Goal: Transaction & Acquisition: Book appointment/travel/reservation

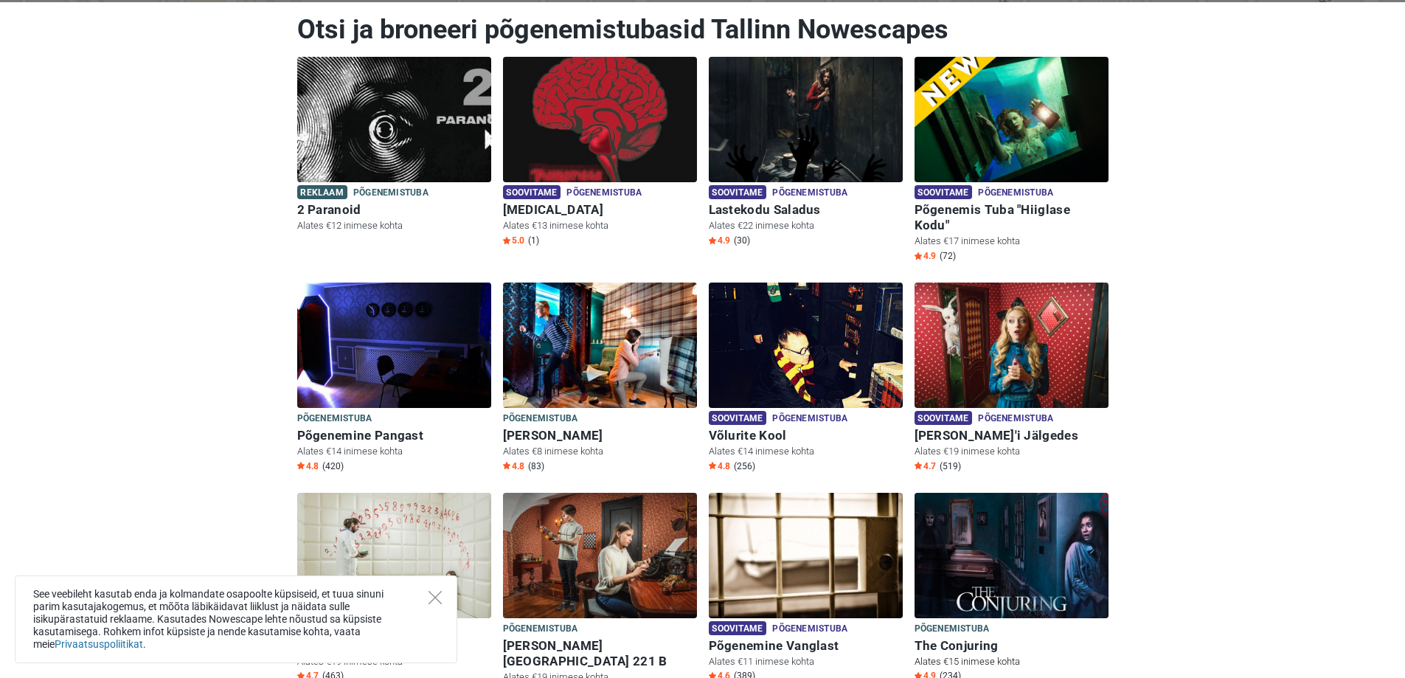
scroll to position [221, 0]
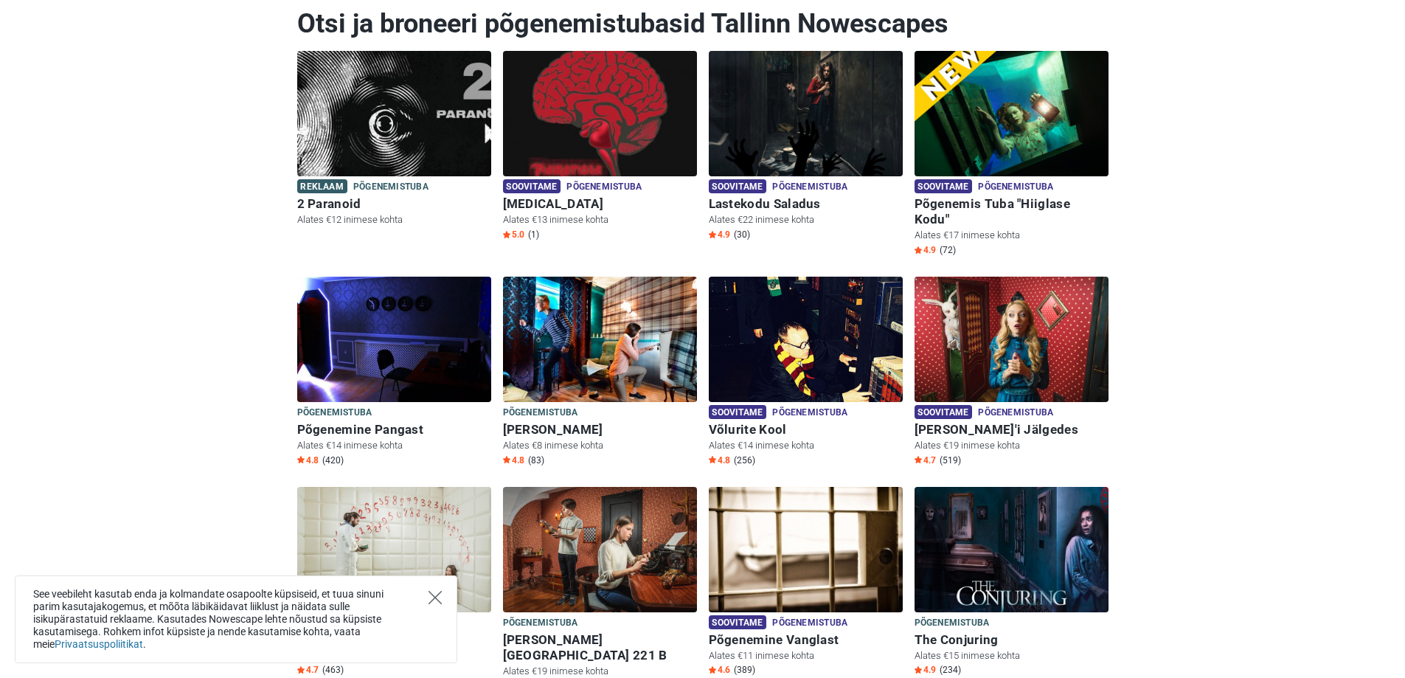
click at [439, 598] on icon "Close" at bounding box center [435, 597] width 13 height 13
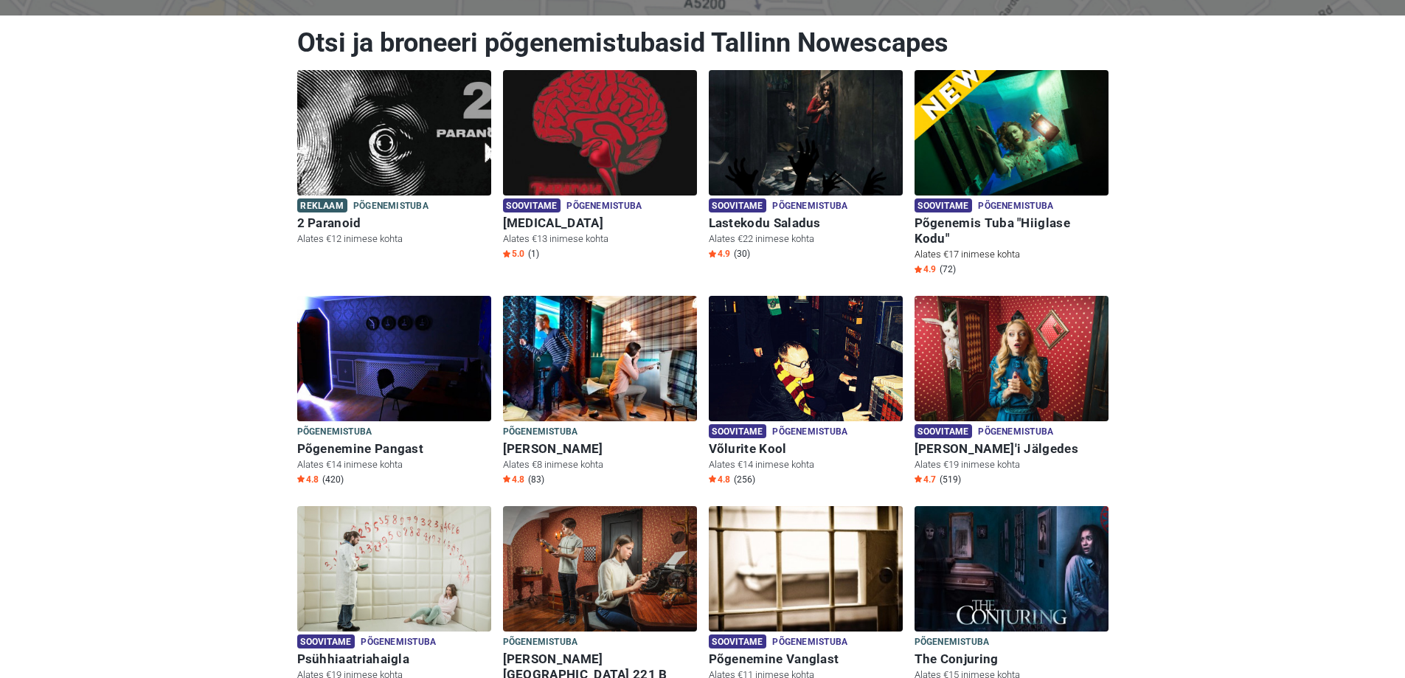
scroll to position [148, 0]
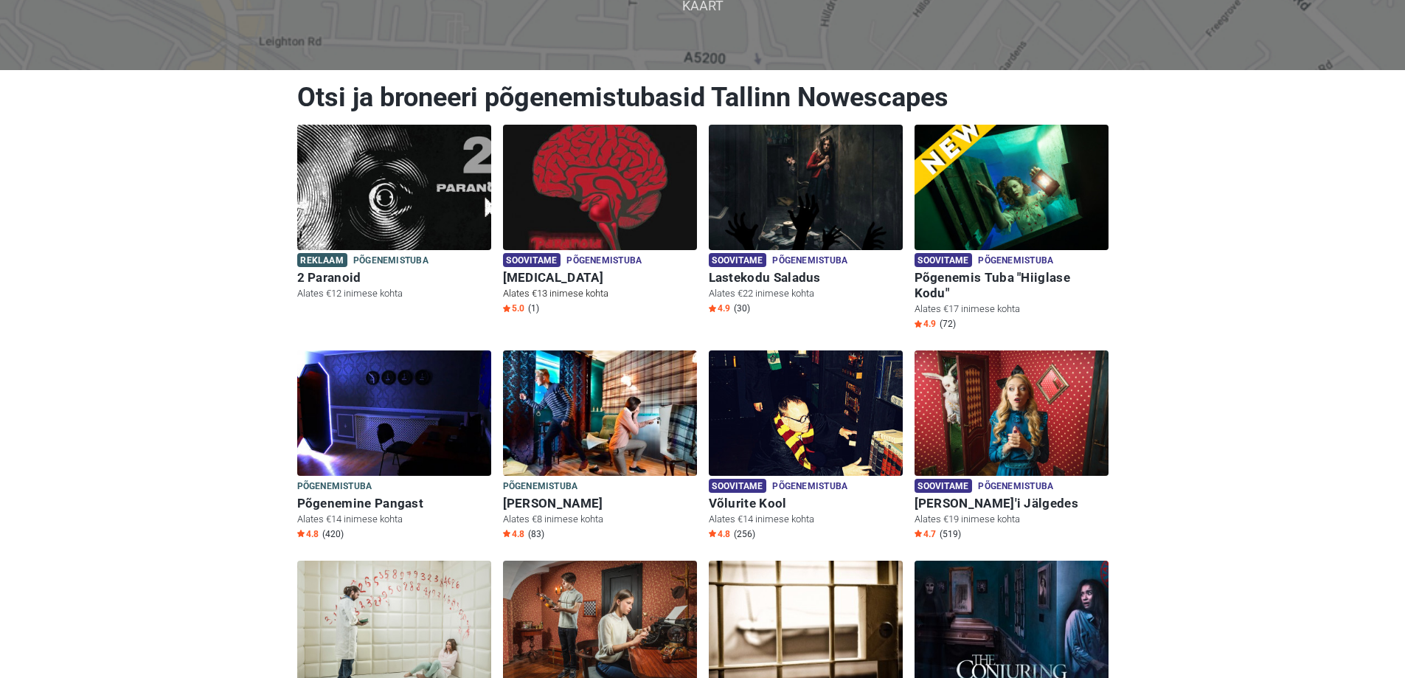
click at [580, 215] on img at bounding box center [600, 187] width 194 height 125
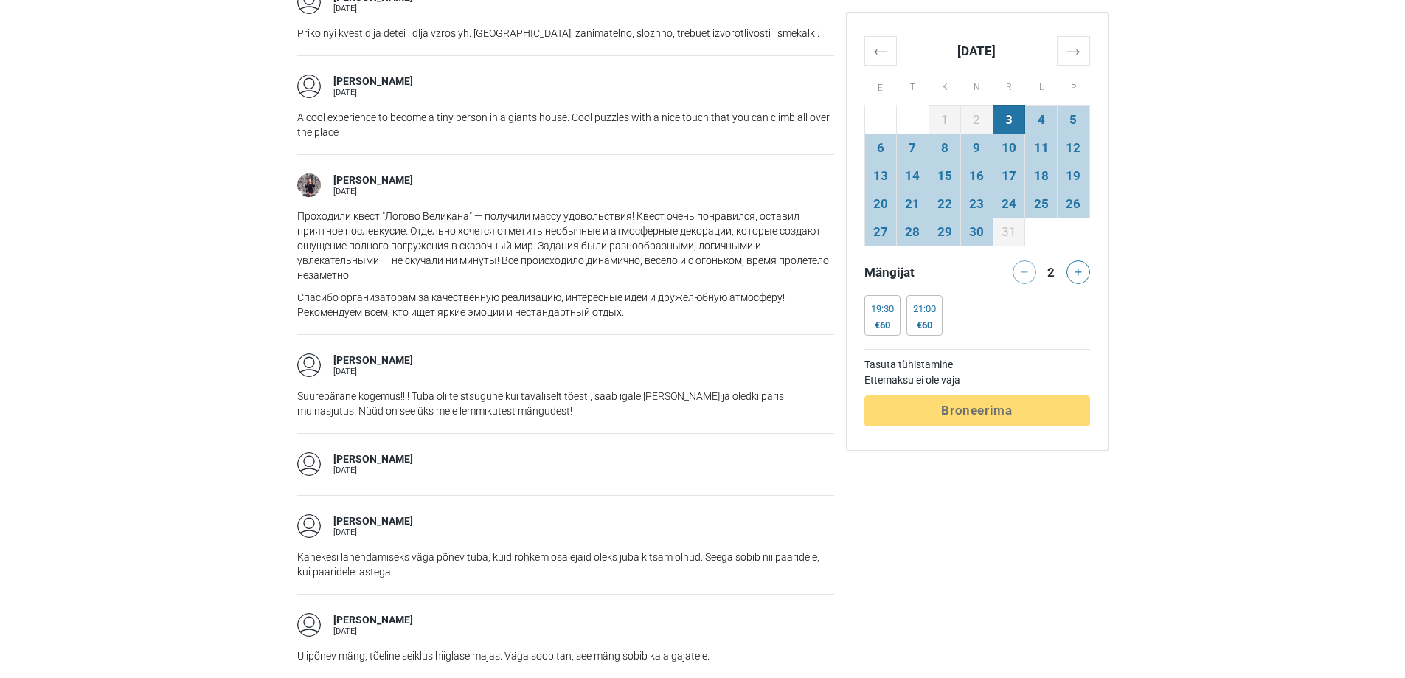
scroll to position [2213, 0]
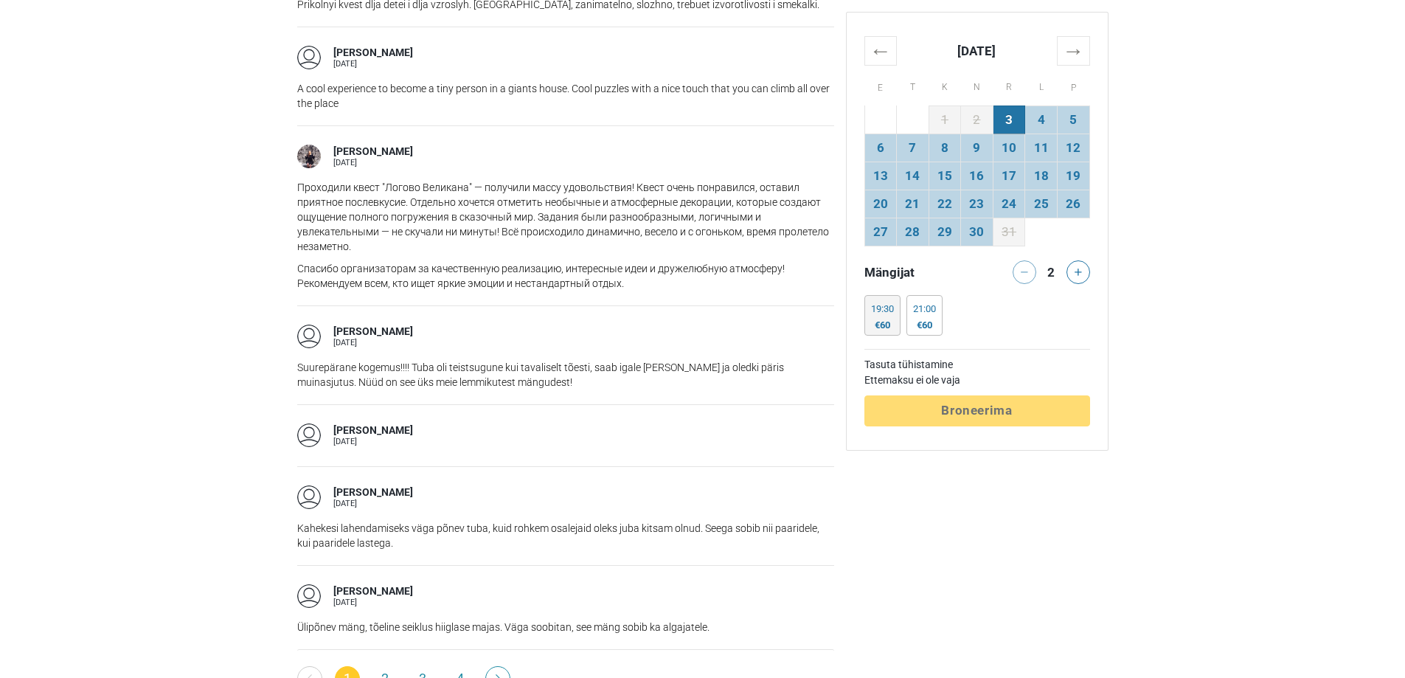
click at [880, 321] on div "€60" at bounding box center [882, 325] width 23 height 12
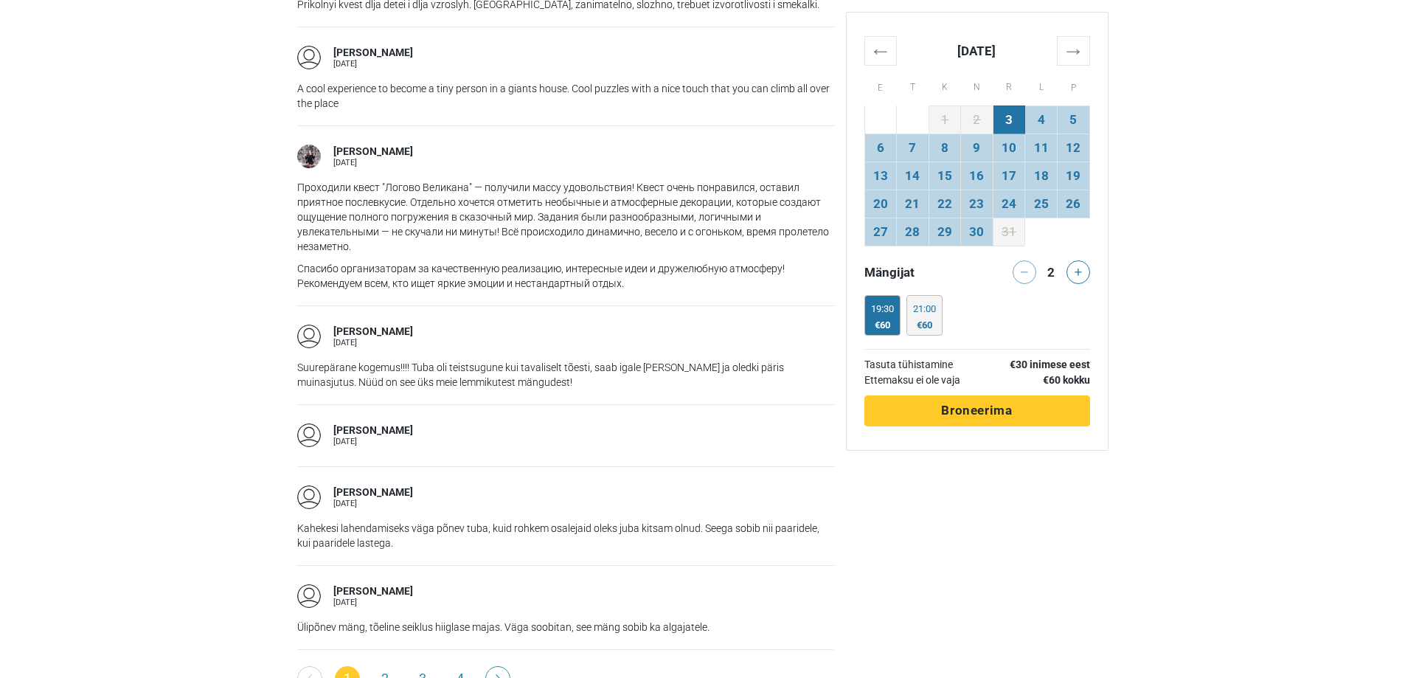
click at [933, 325] on div "€60" at bounding box center [924, 325] width 23 height 12
click at [883, 333] on div "19:30 €60" at bounding box center [882, 315] width 36 height 41
click at [898, 415] on button "Töötlemine Broneerima" at bounding box center [977, 410] width 226 height 31
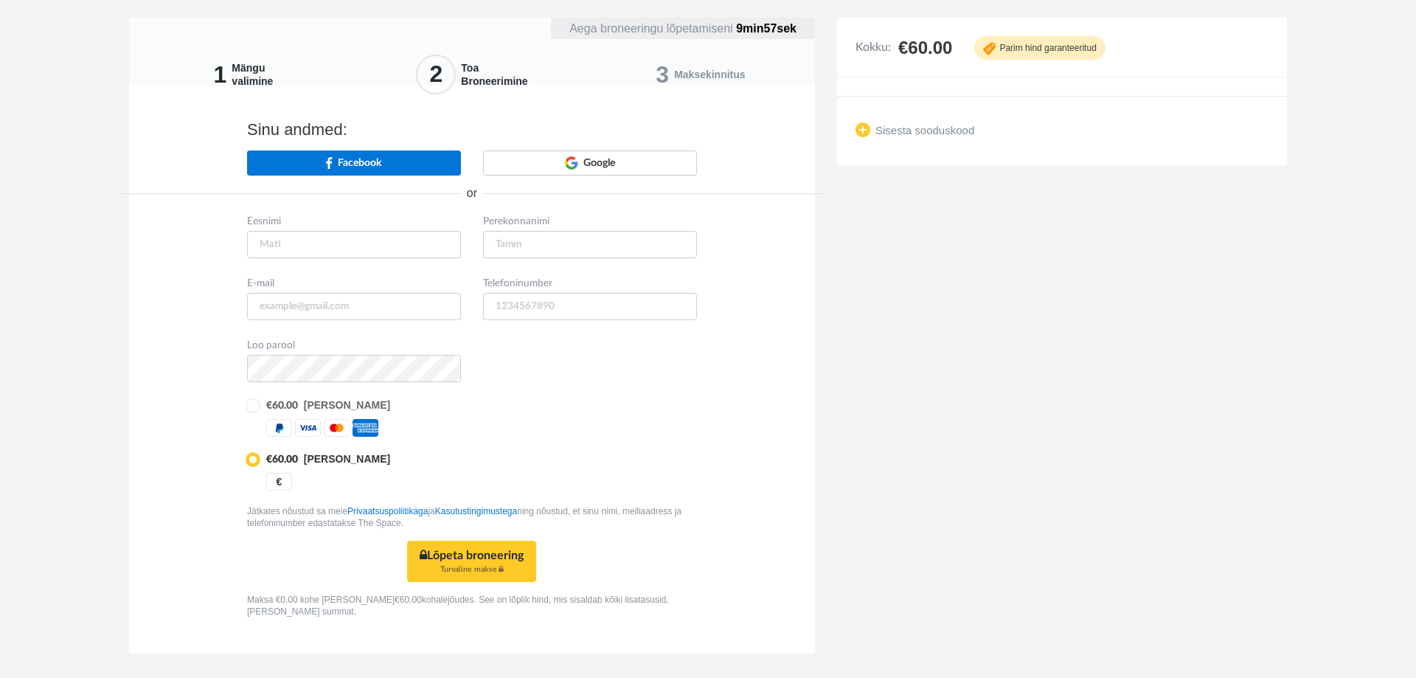
type input "+372"
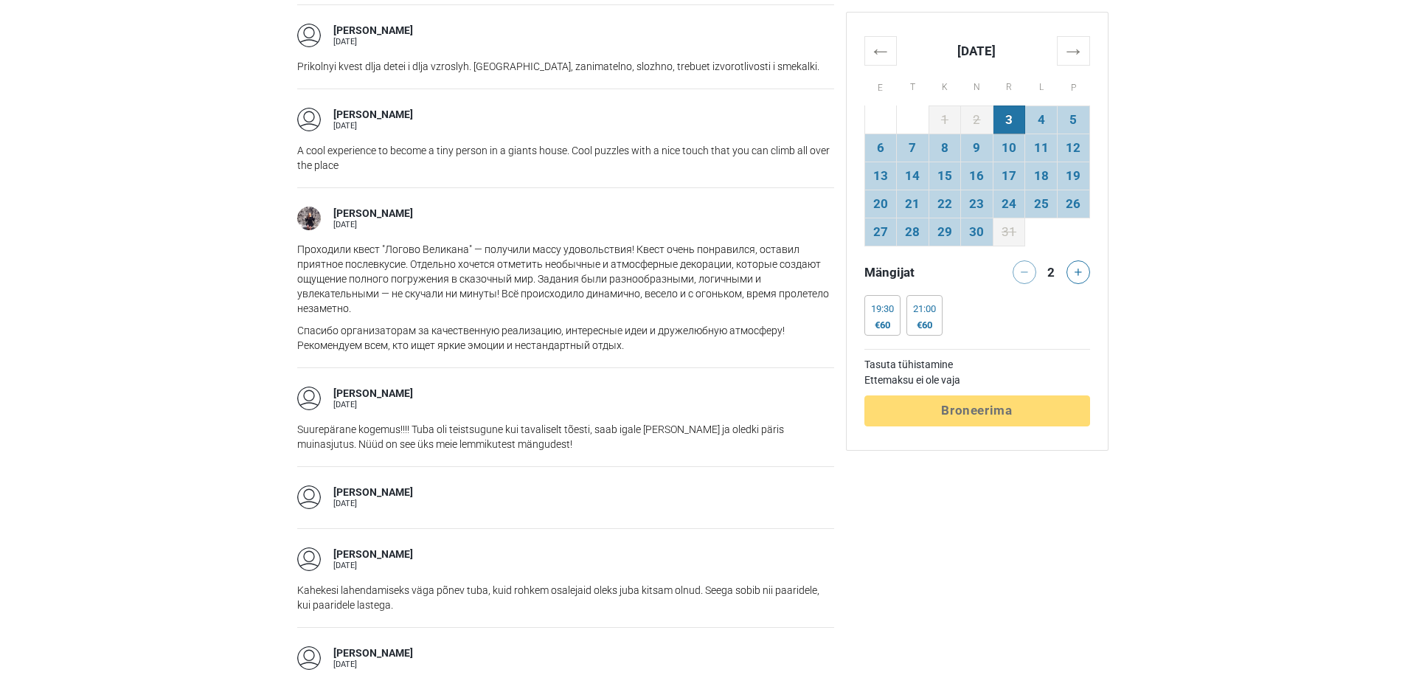
scroll to position [2065, 0]
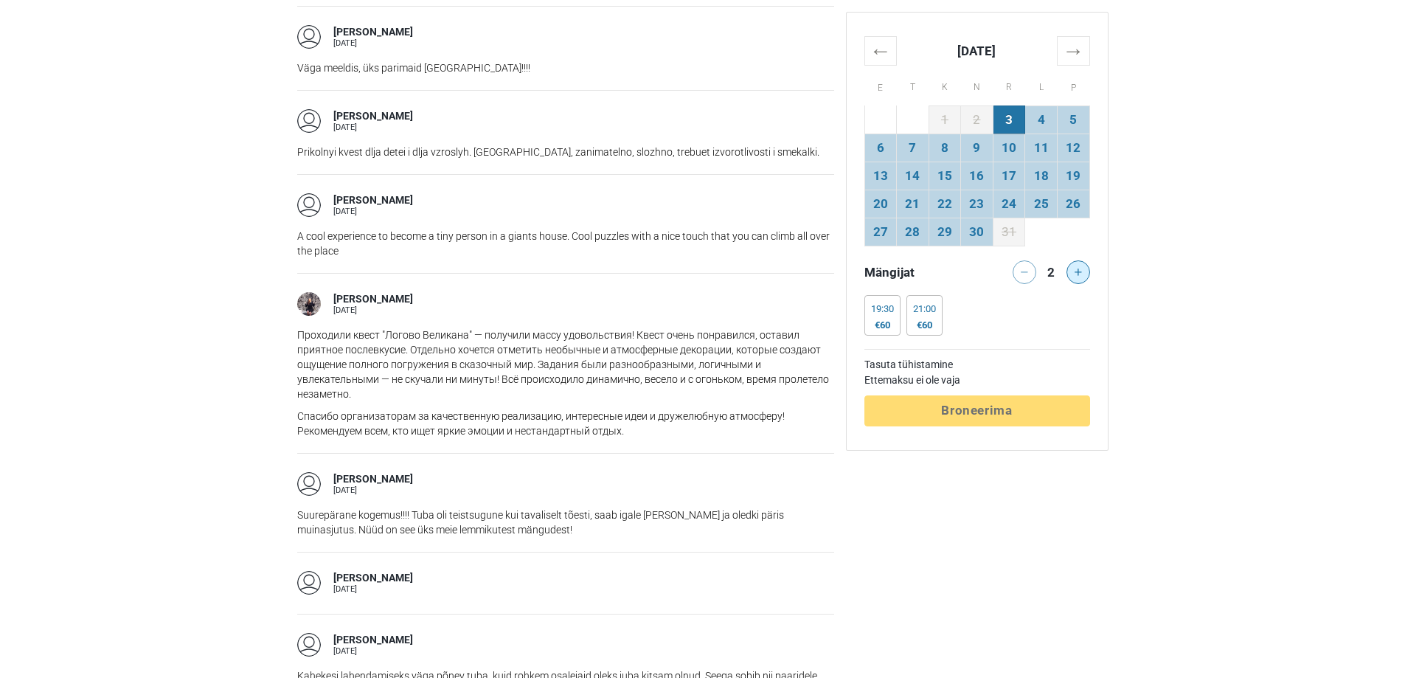
click at [1084, 274] on button at bounding box center [1079, 272] width 24 height 24
click at [1081, 275] on icon at bounding box center [1078, 271] width 7 height 7
click at [1166, 306] on main "Soovitame Põgenemistuba Põgenemis tuba "Hiiglase kodu" Tallinn, Eesti 4.9 (72) …" at bounding box center [702, 83] width 1405 height 3402
click at [1082, 275] on button at bounding box center [1079, 272] width 24 height 24
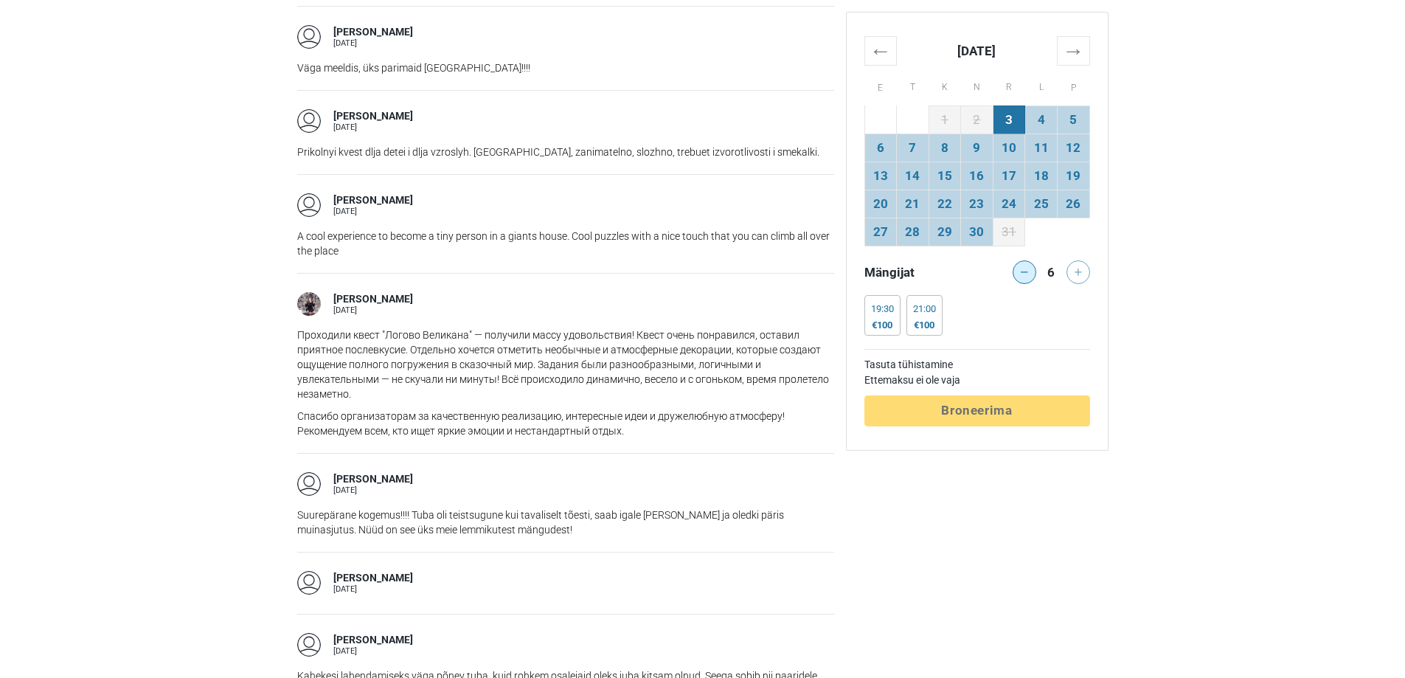
click at [1022, 280] on button at bounding box center [1025, 272] width 24 height 24
click at [1144, 280] on main "Soovitame Põgenemistuba Põgenemis tuba "Hiiglase kodu" Tallinn, Eesti 4.9 (72) …" at bounding box center [702, 83] width 1405 height 3402
click at [1026, 275] on icon at bounding box center [1024, 271] width 7 height 7
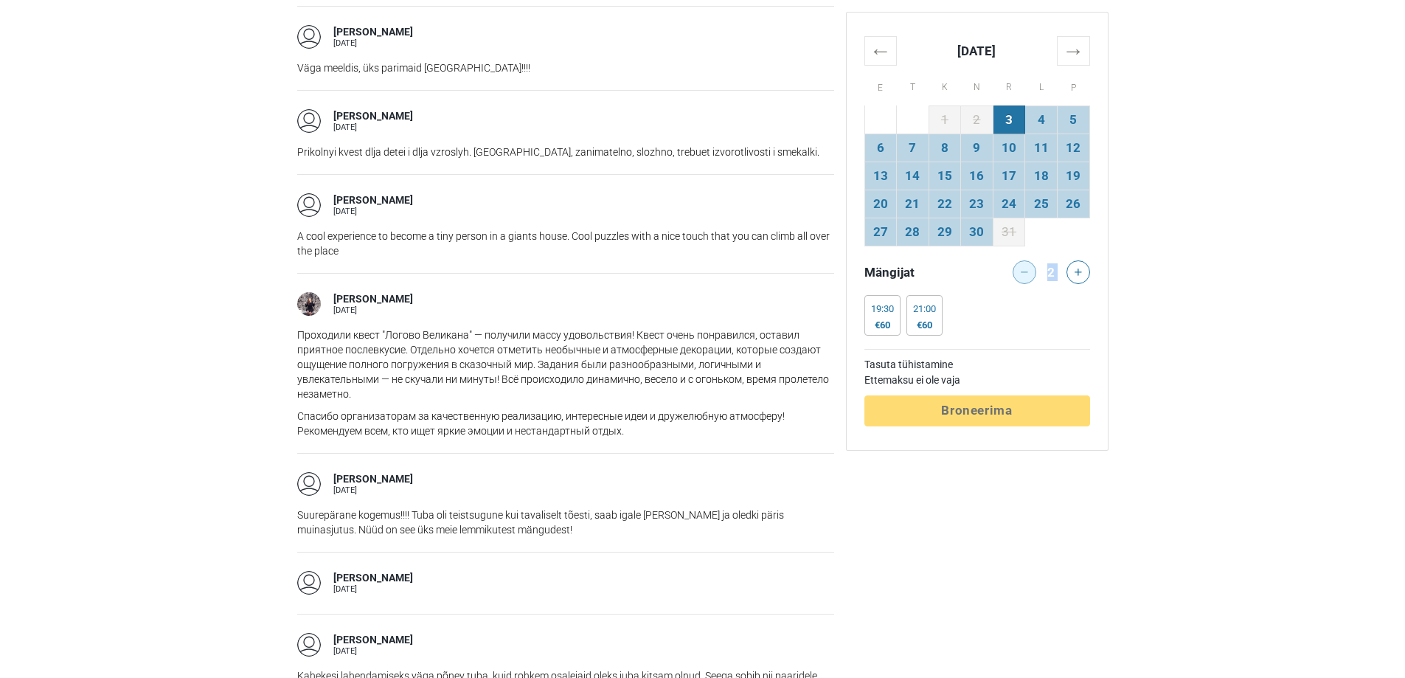
click at [1026, 275] on div at bounding box center [1022, 272] width 30 height 24
click at [1075, 281] on button at bounding box center [1079, 272] width 24 height 24
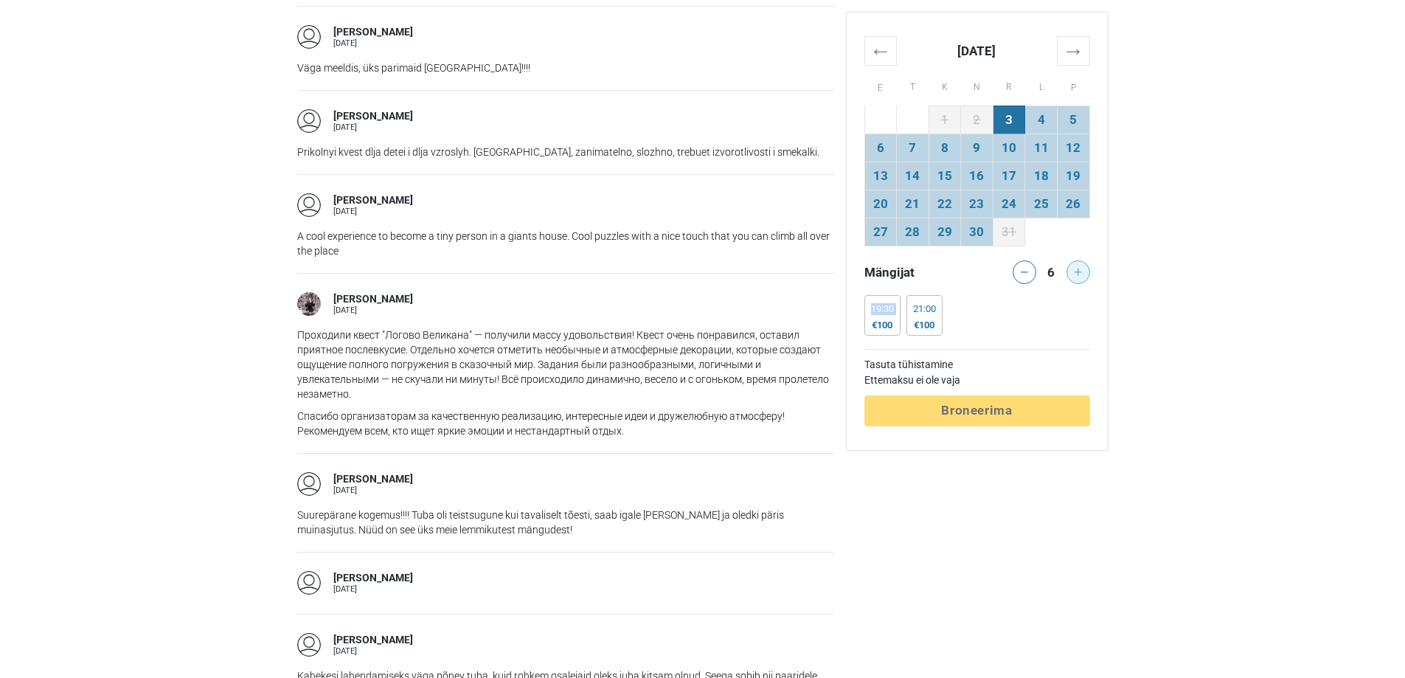
click at [1075, 281] on div at bounding box center [1081, 272] width 30 height 24
click at [1086, 272] on div at bounding box center [1081, 272] width 30 height 24
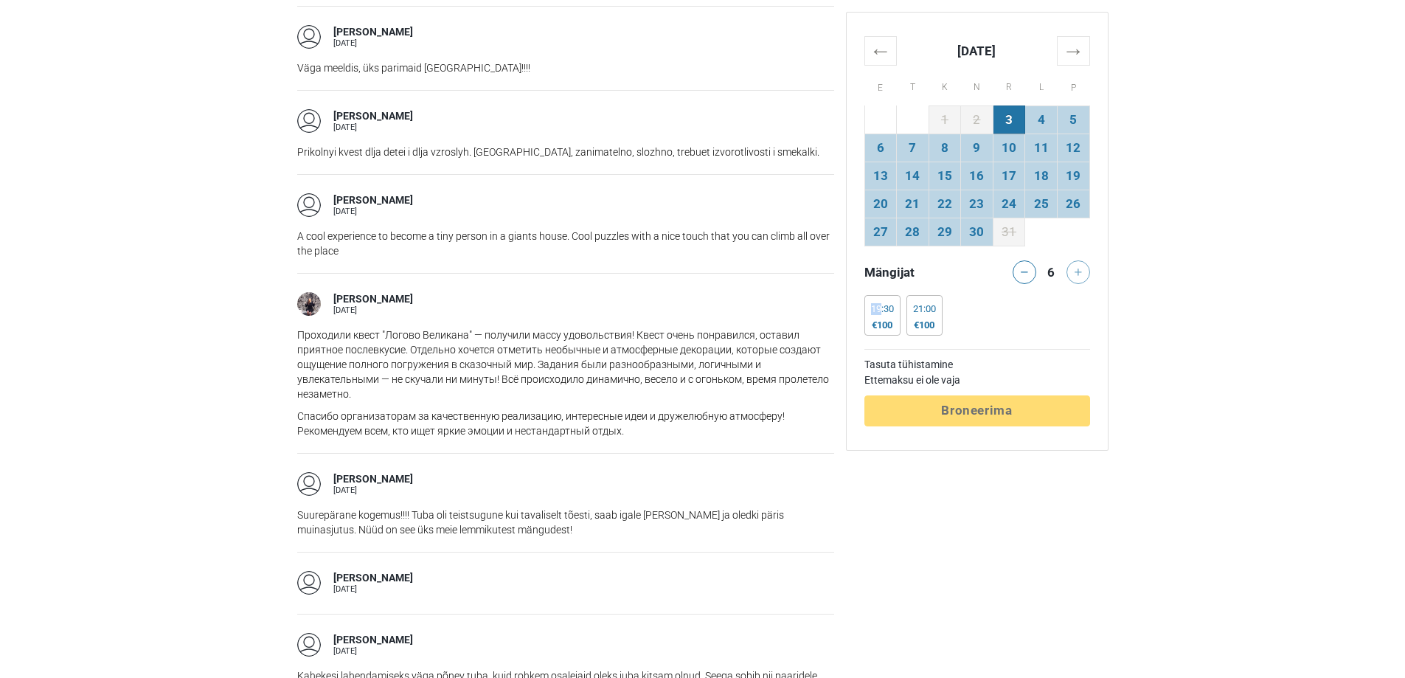
click at [1086, 274] on div at bounding box center [1081, 272] width 30 height 24
click at [1021, 269] on icon at bounding box center [1024, 271] width 7 height 7
click at [1271, 287] on main "Soovitame Põgenemistuba Põgenemis tuba "Hiiglase kodu" Tallinn, Eesti 4.9 (72) …" at bounding box center [702, 83] width 1405 height 3402
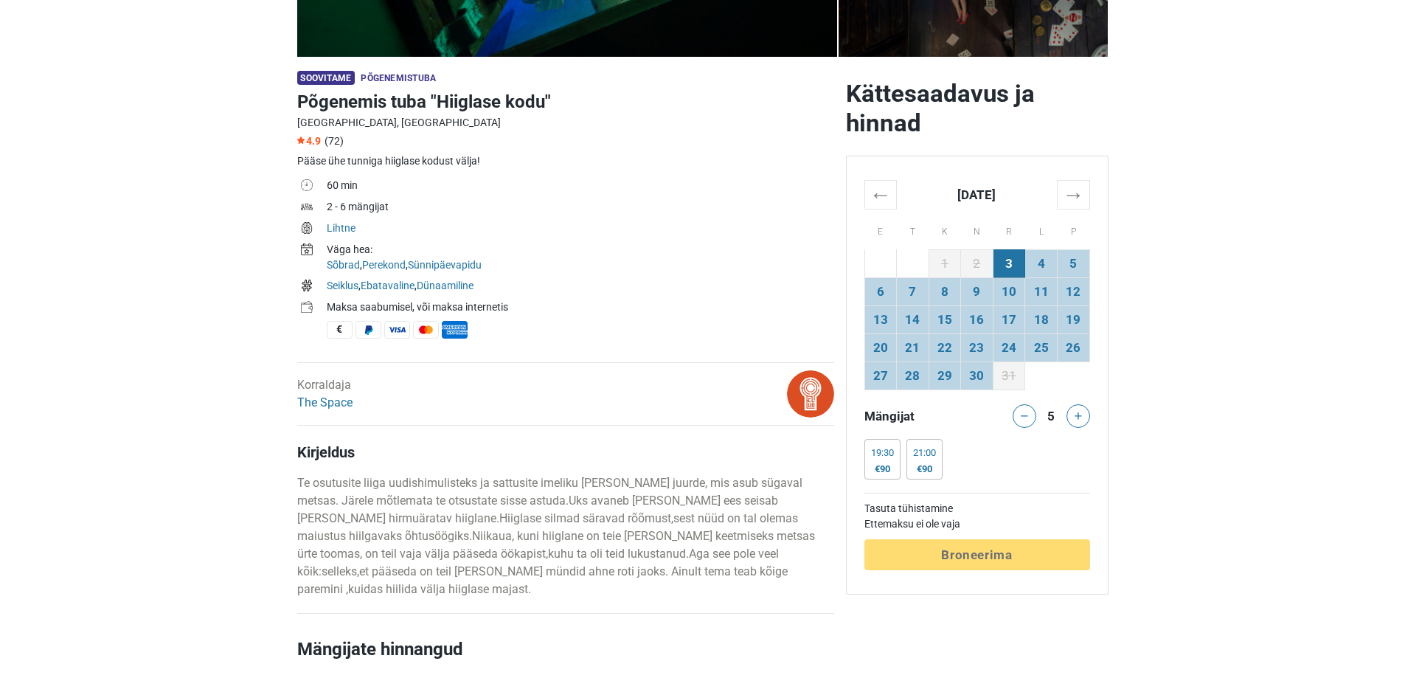
scroll to position [295, 0]
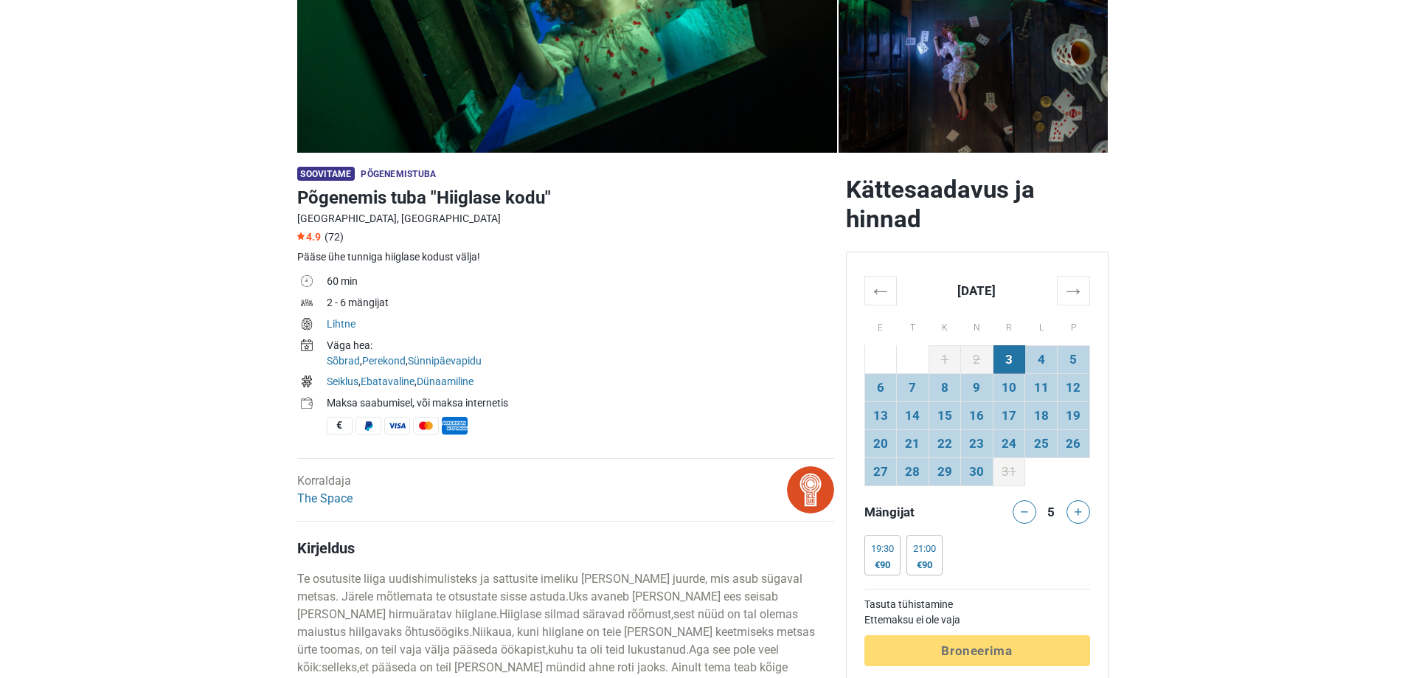
click at [716, 241] on div "4.9 (72)" at bounding box center [565, 235] width 537 height 13
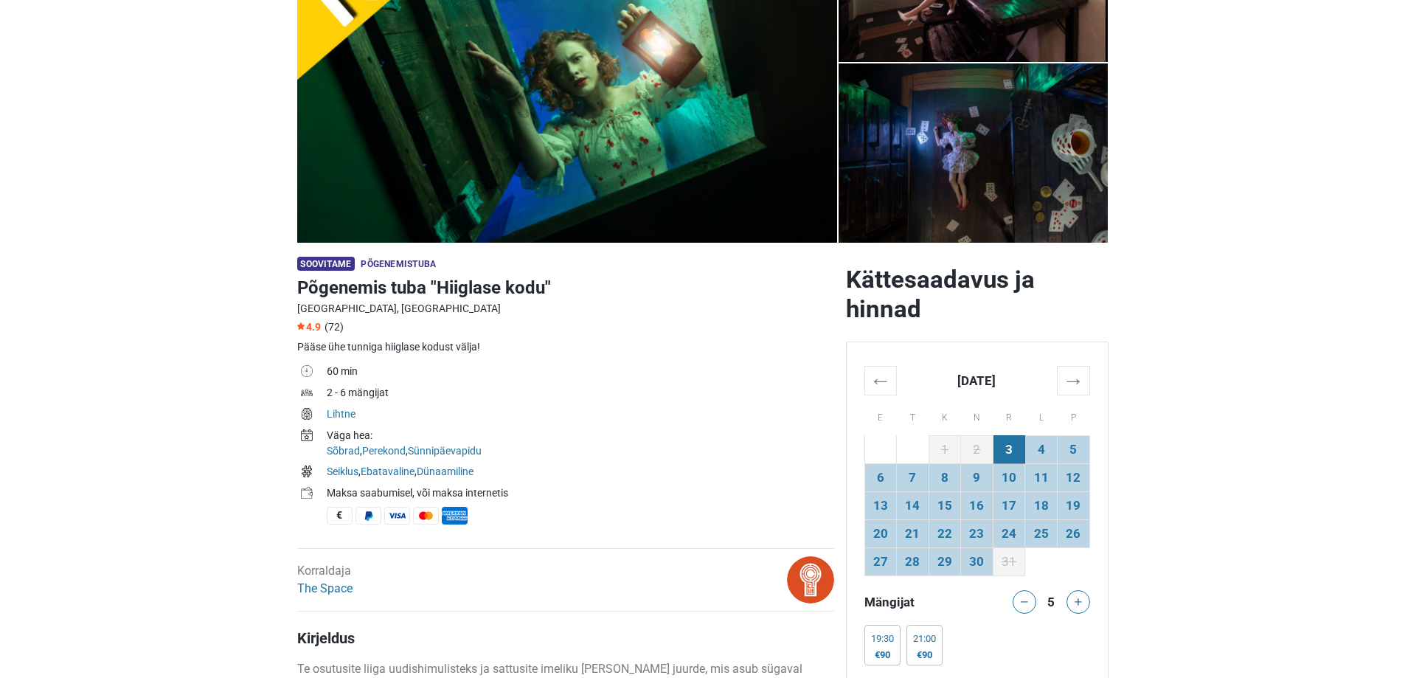
scroll to position [0, 0]
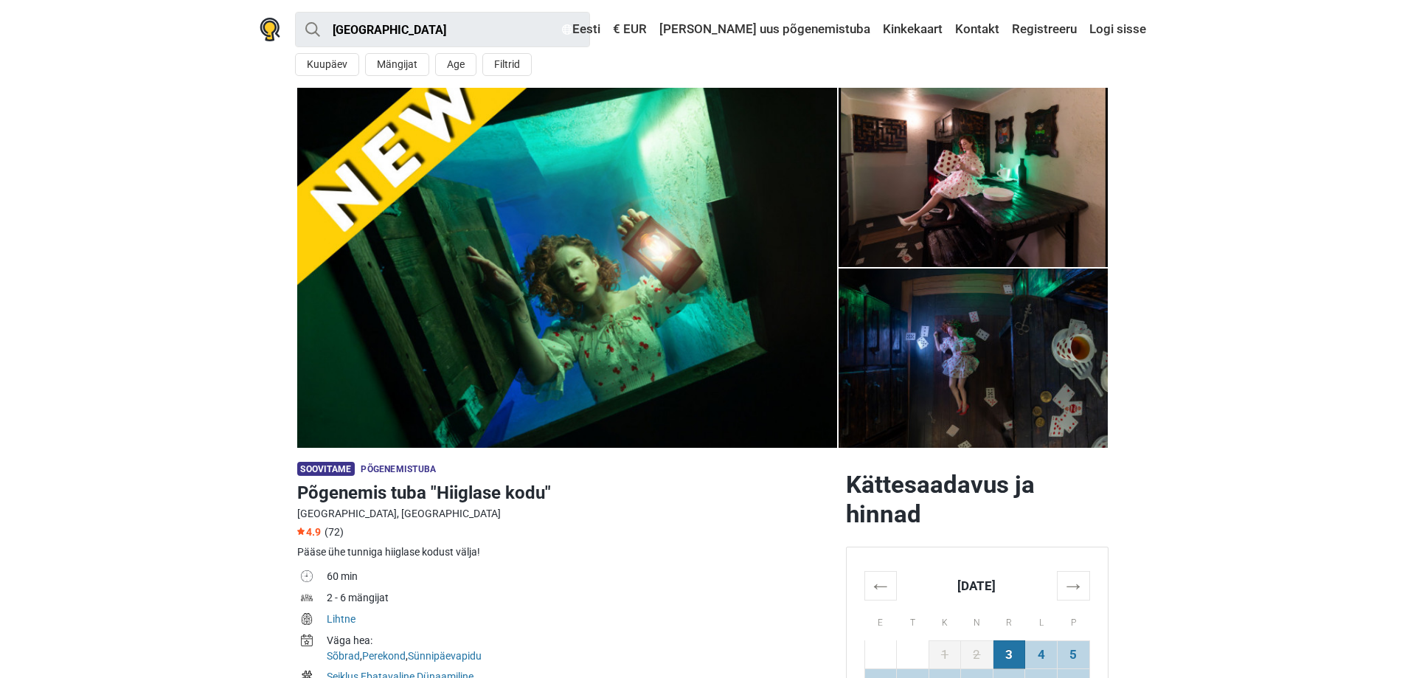
click at [1204, 172] on section "1 2 3 4 5 6 7" at bounding box center [702, 268] width 1405 height 360
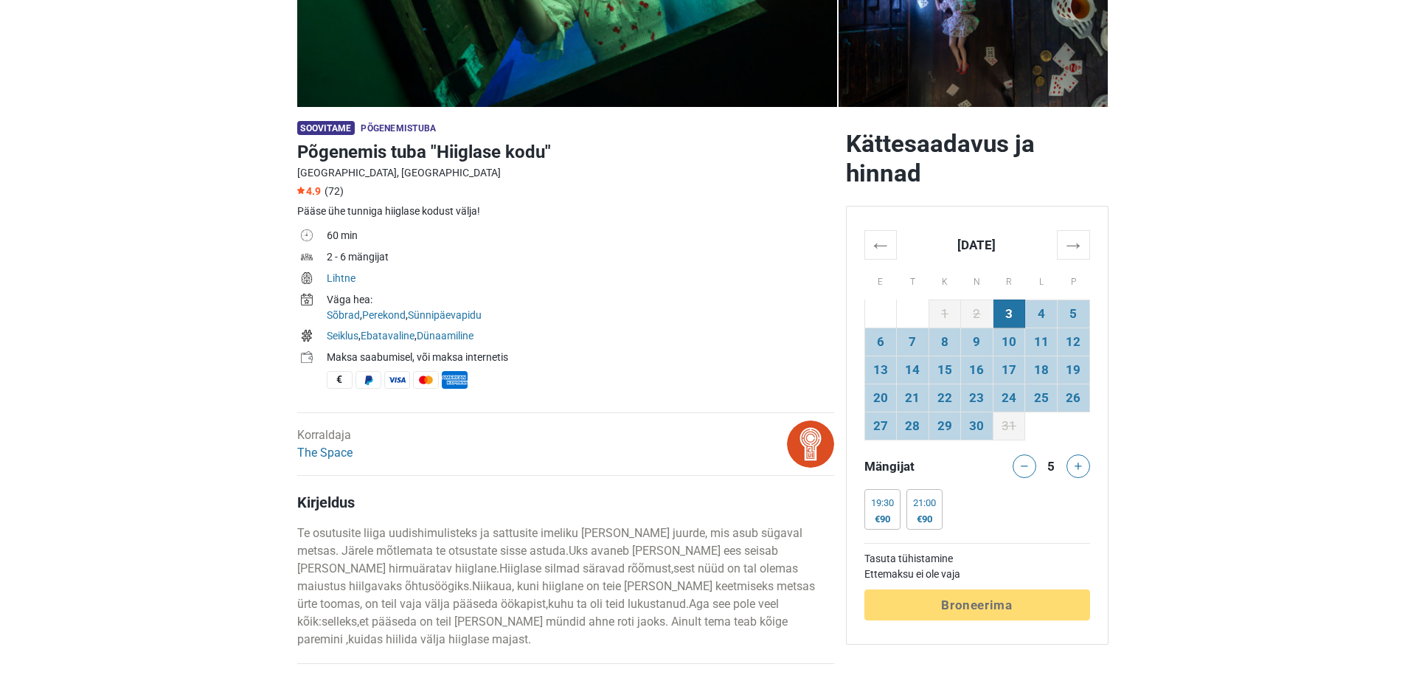
scroll to position [369, 0]
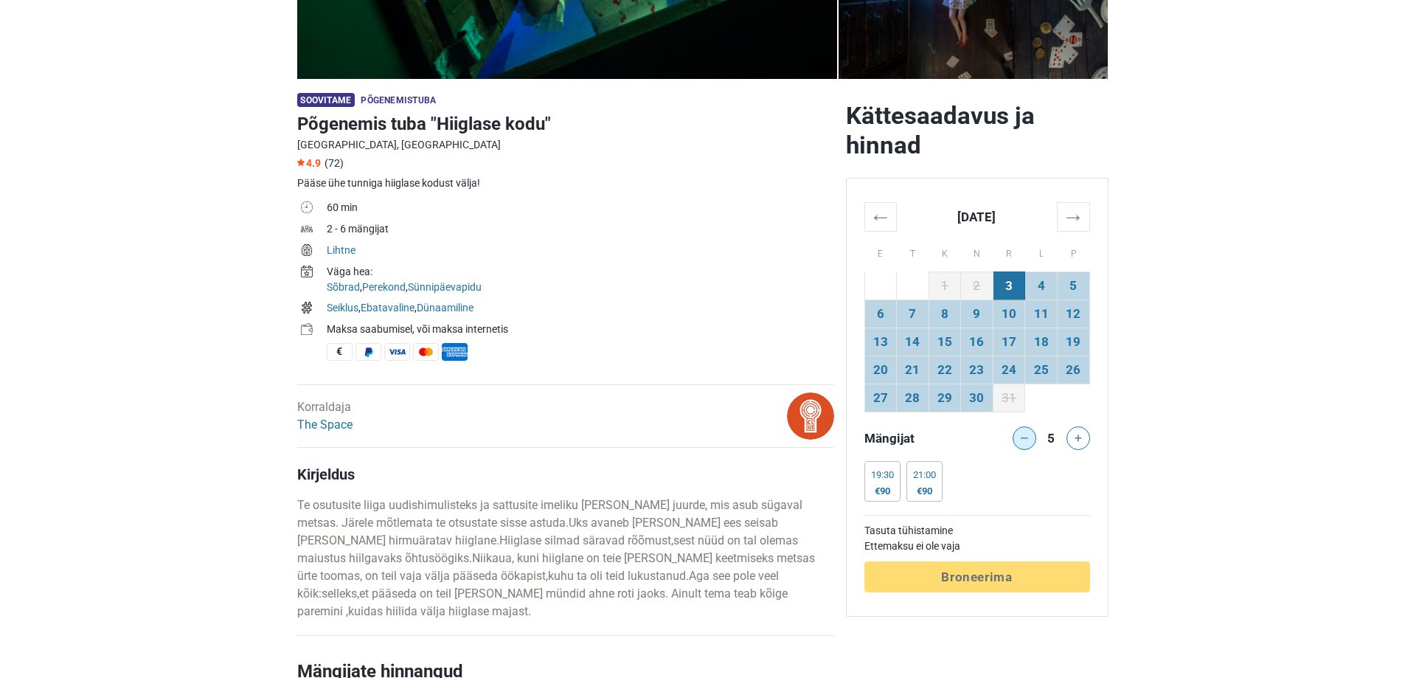
click at [1027, 443] on button at bounding box center [1025, 438] width 24 height 24
click at [1075, 443] on button at bounding box center [1079, 438] width 24 height 24
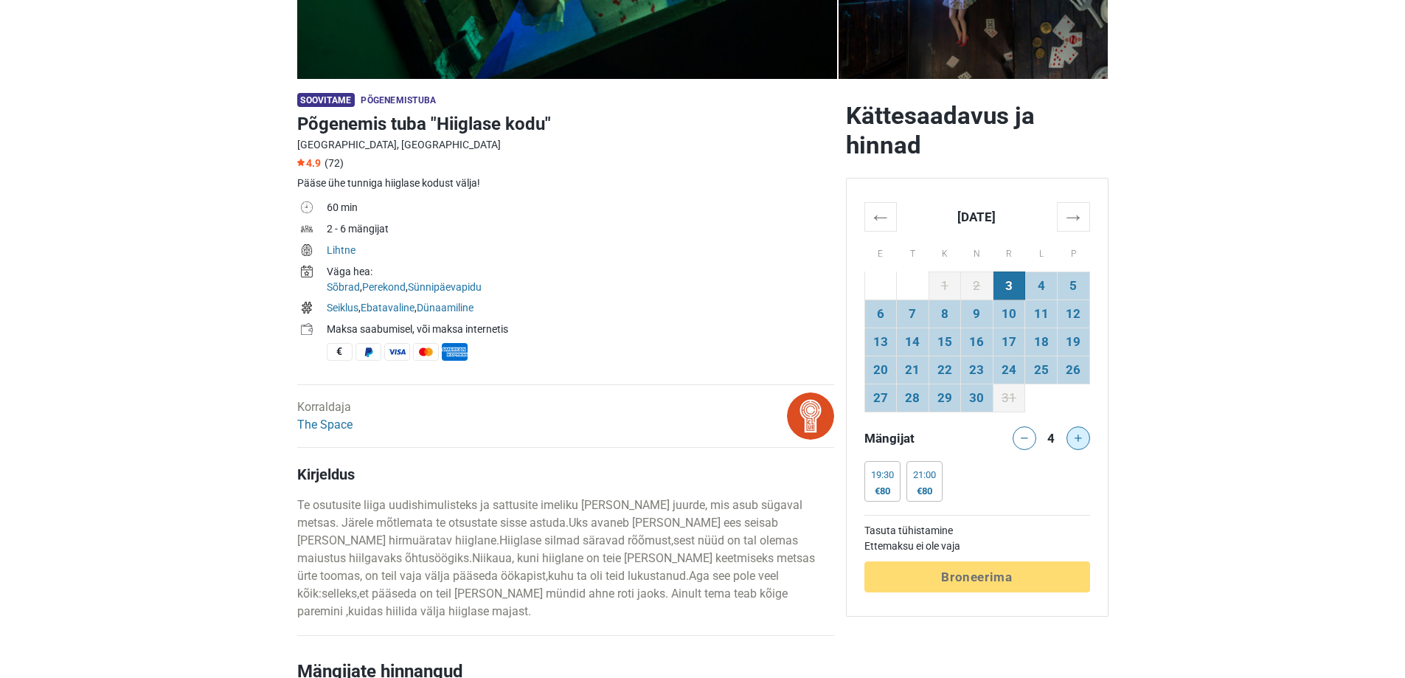
click at [1075, 443] on button at bounding box center [1079, 438] width 24 height 24
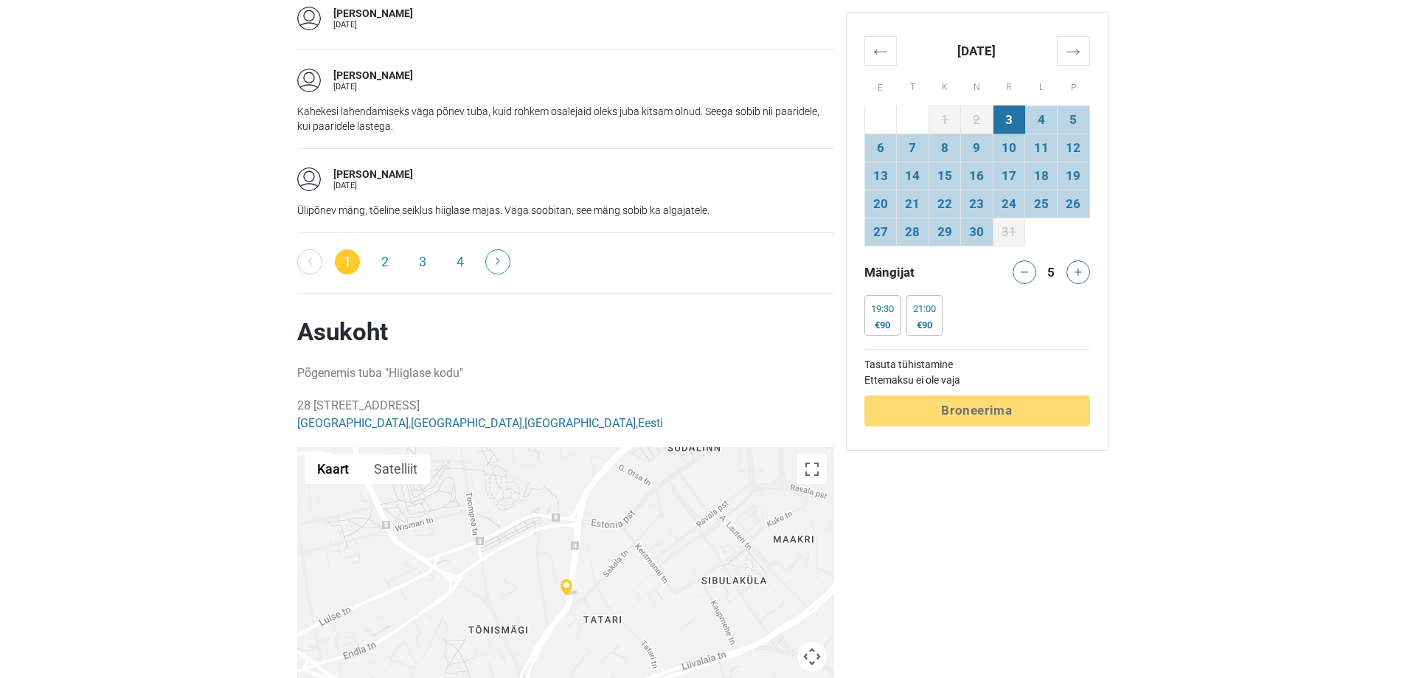
scroll to position [2655, 0]
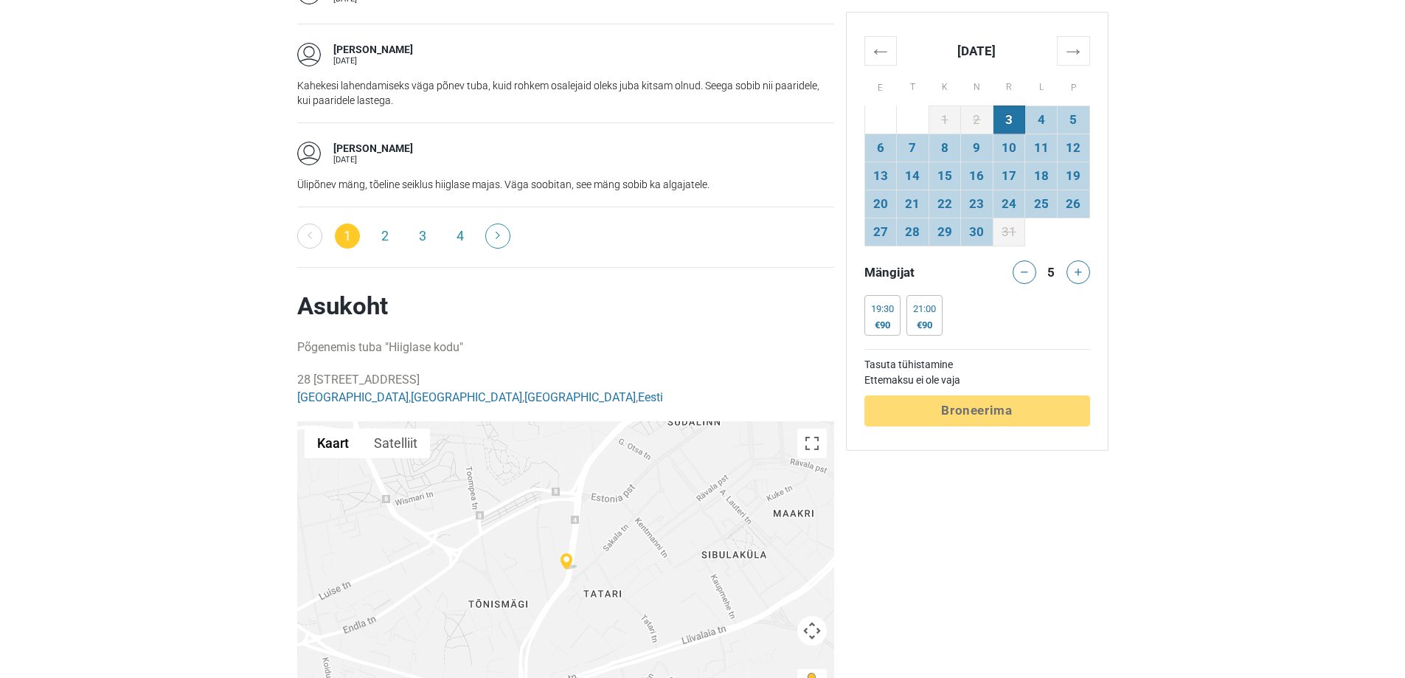
drag, startPoint x: 295, startPoint y: 361, endPoint x: 395, endPoint y: 361, distance: 100.3
copy p "28 Pärnu maantee,"
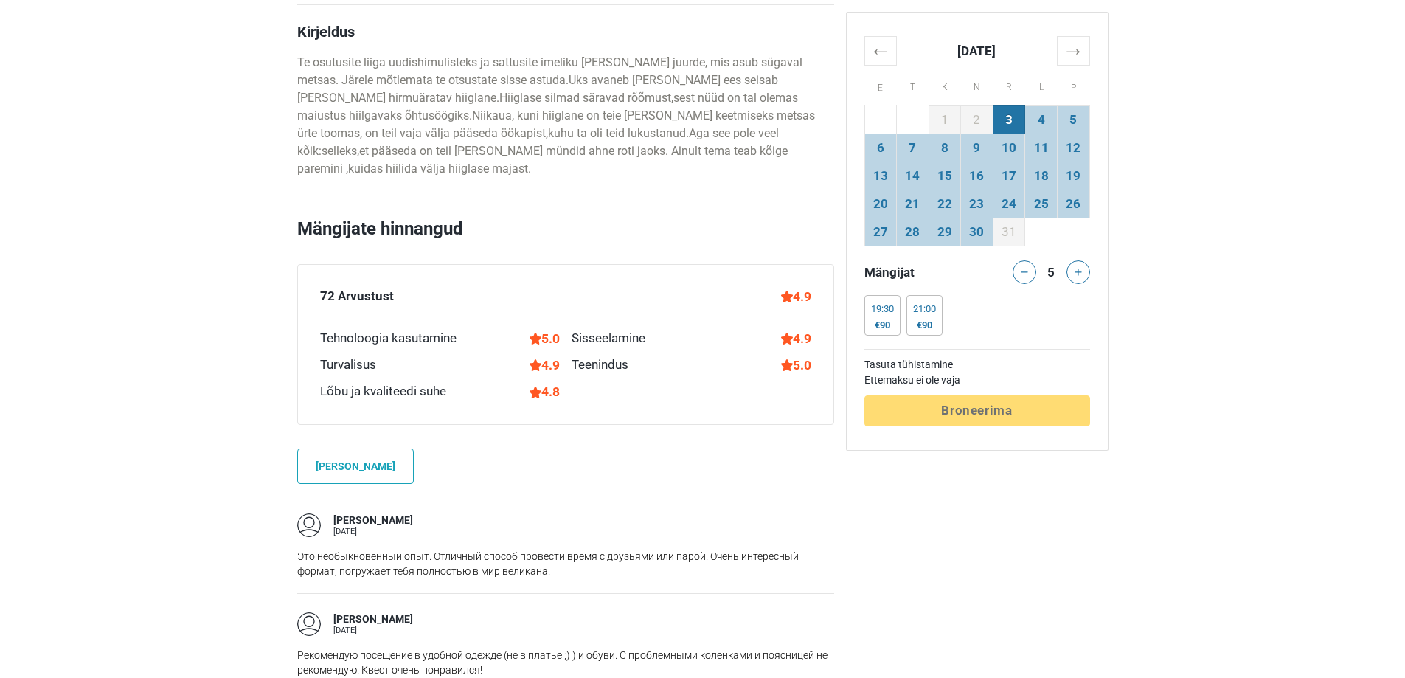
scroll to position [221, 0]
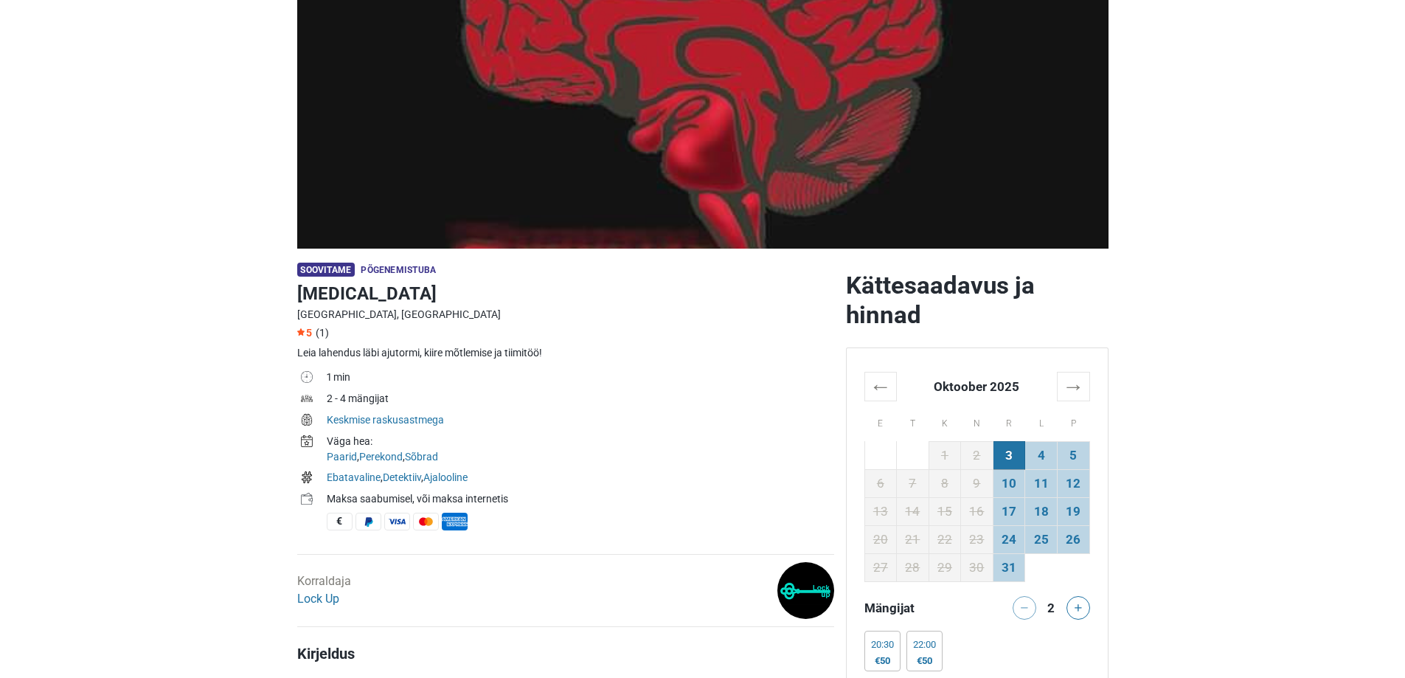
scroll to position [295, 0]
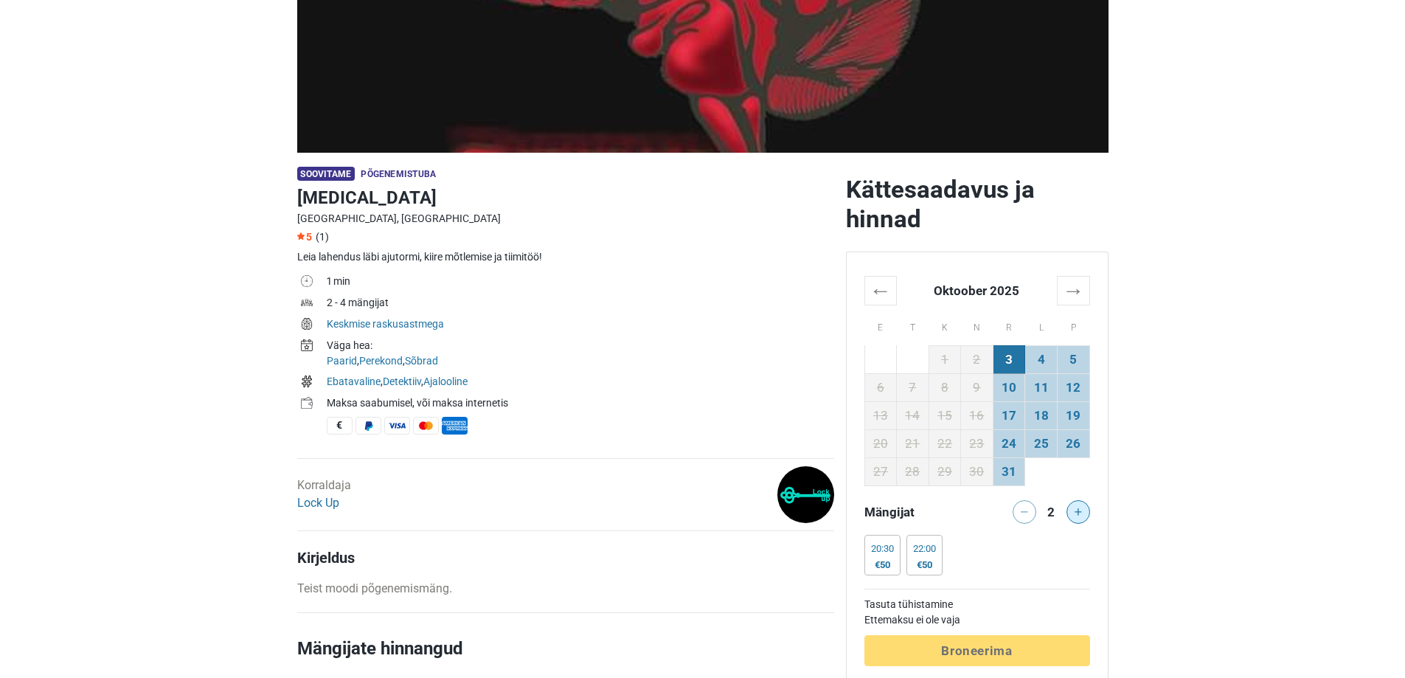
click at [1085, 513] on button at bounding box center [1079, 512] width 24 height 24
click at [1085, 513] on div at bounding box center [1081, 512] width 30 height 24
click at [1067, 516] on div at bounding box center [1081, 512] width 30 height 24
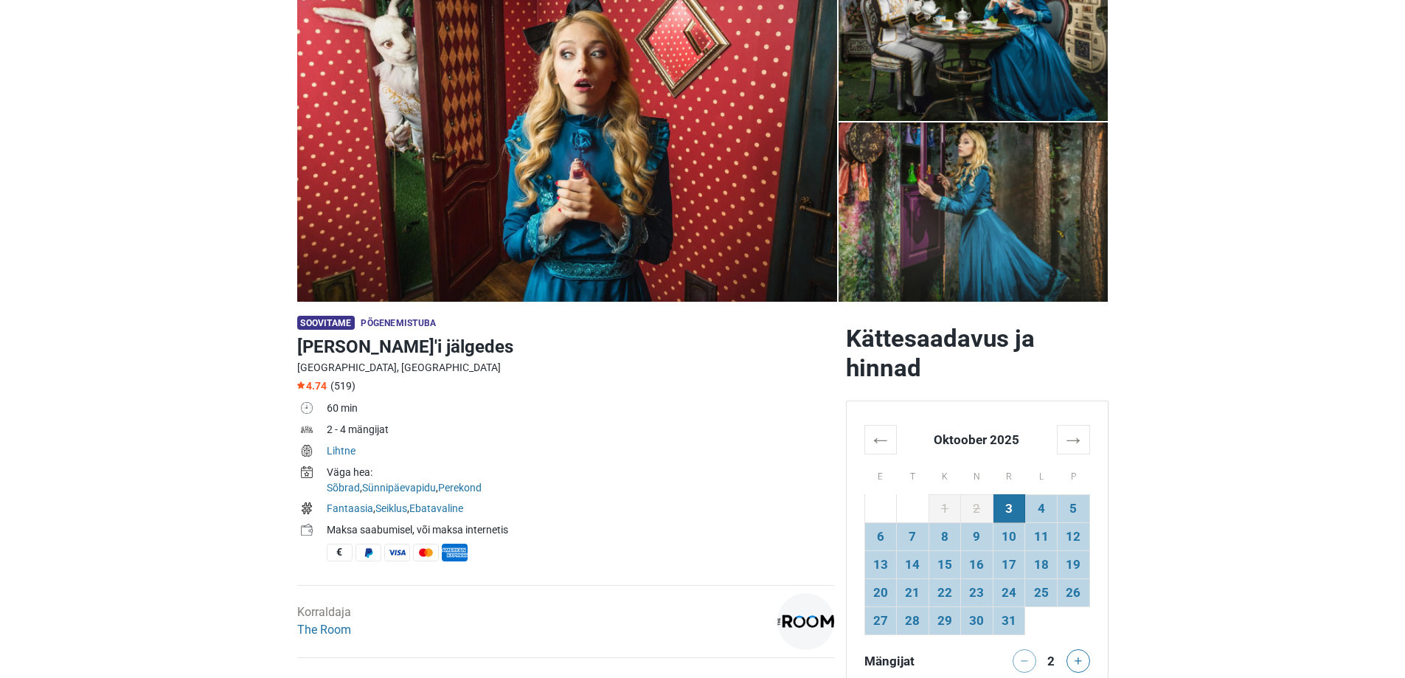
scroll to position [148, 0]
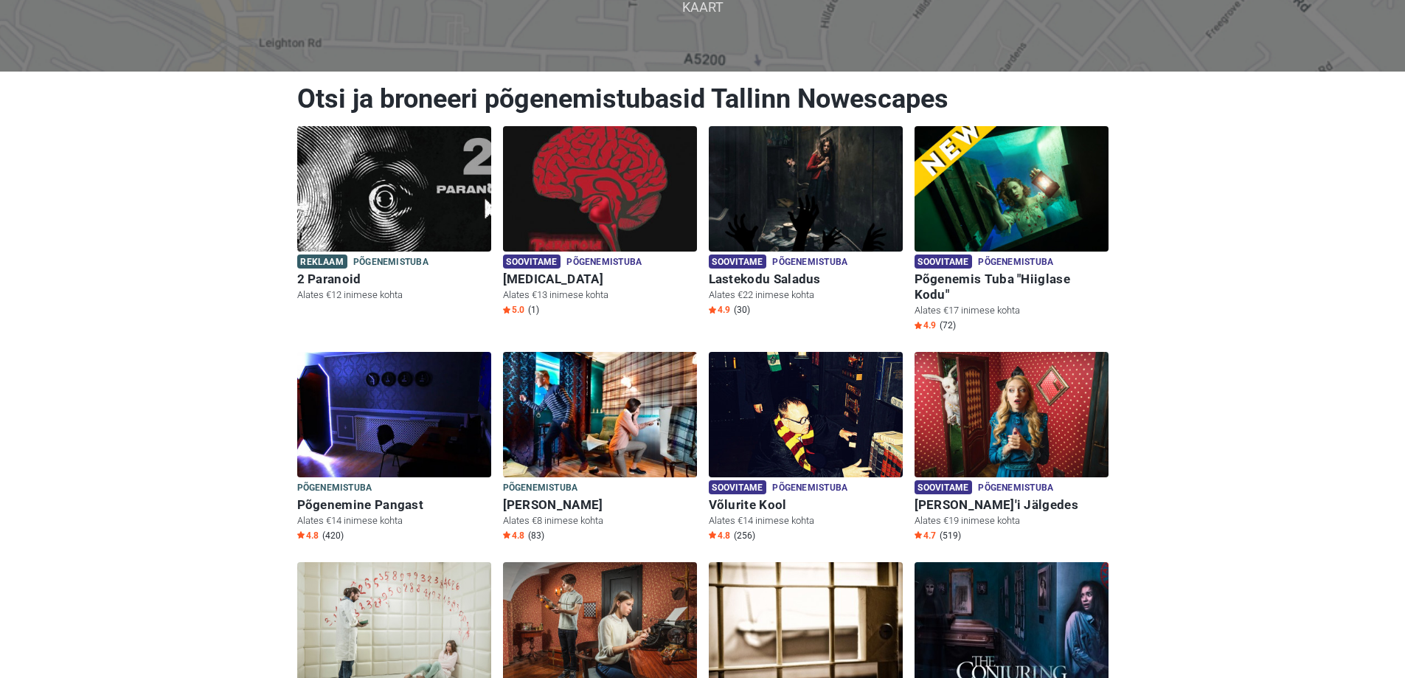
scroll to position [148, 0]
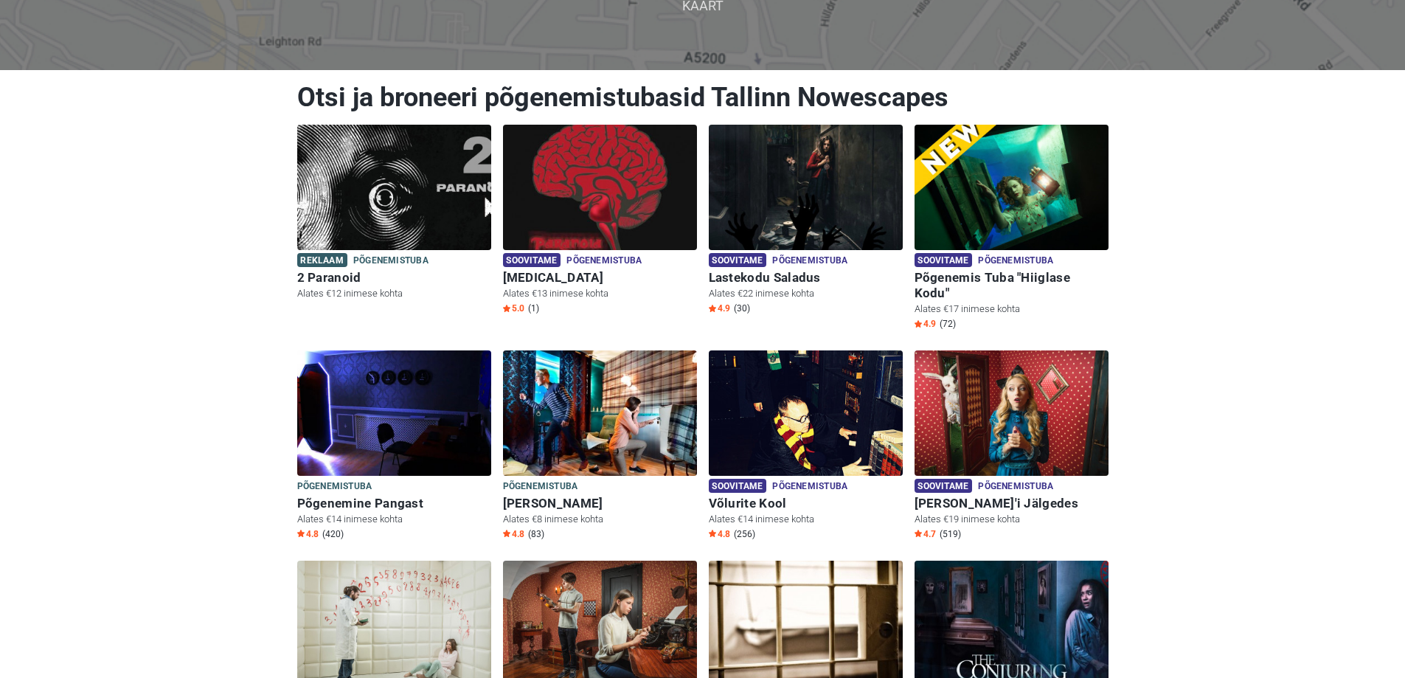
click at [447, 213] on img at bounding box center [394, 187] width 194 height 125
click at [1022, 201] on img at bounding box center [1012, 187] width 194 height 125
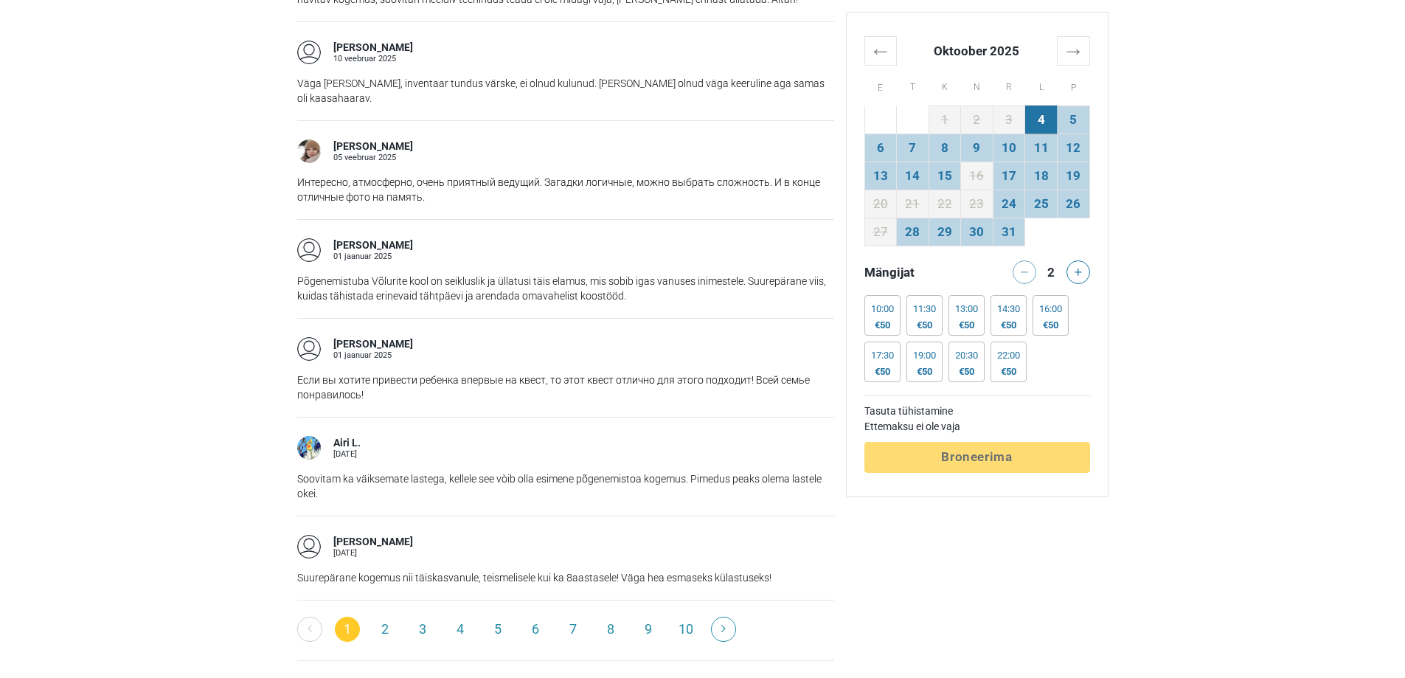
scroll to position [2213, 0]
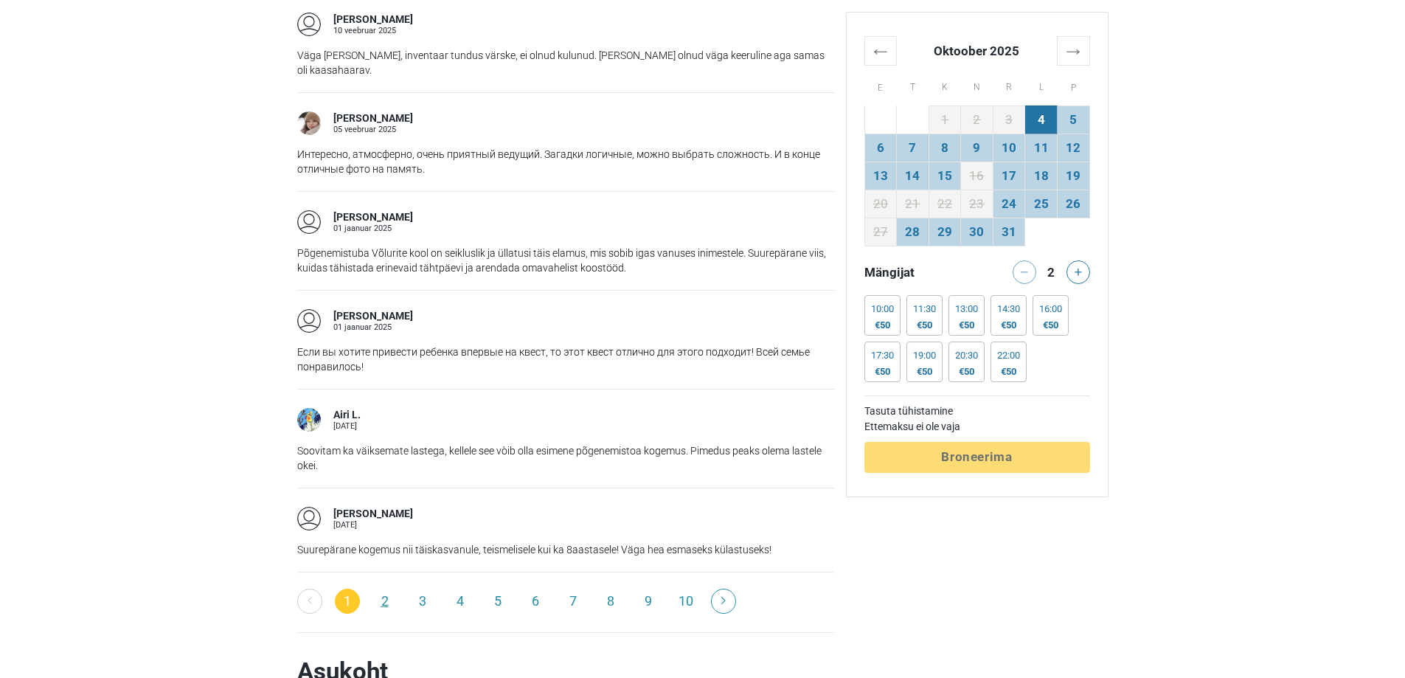
click at [384, 589] on link "2" at bounding box center [384, 601] width 25 height 25
click at [387, 589] on link "2" at bounding box center [384, 601] width 25 height 25
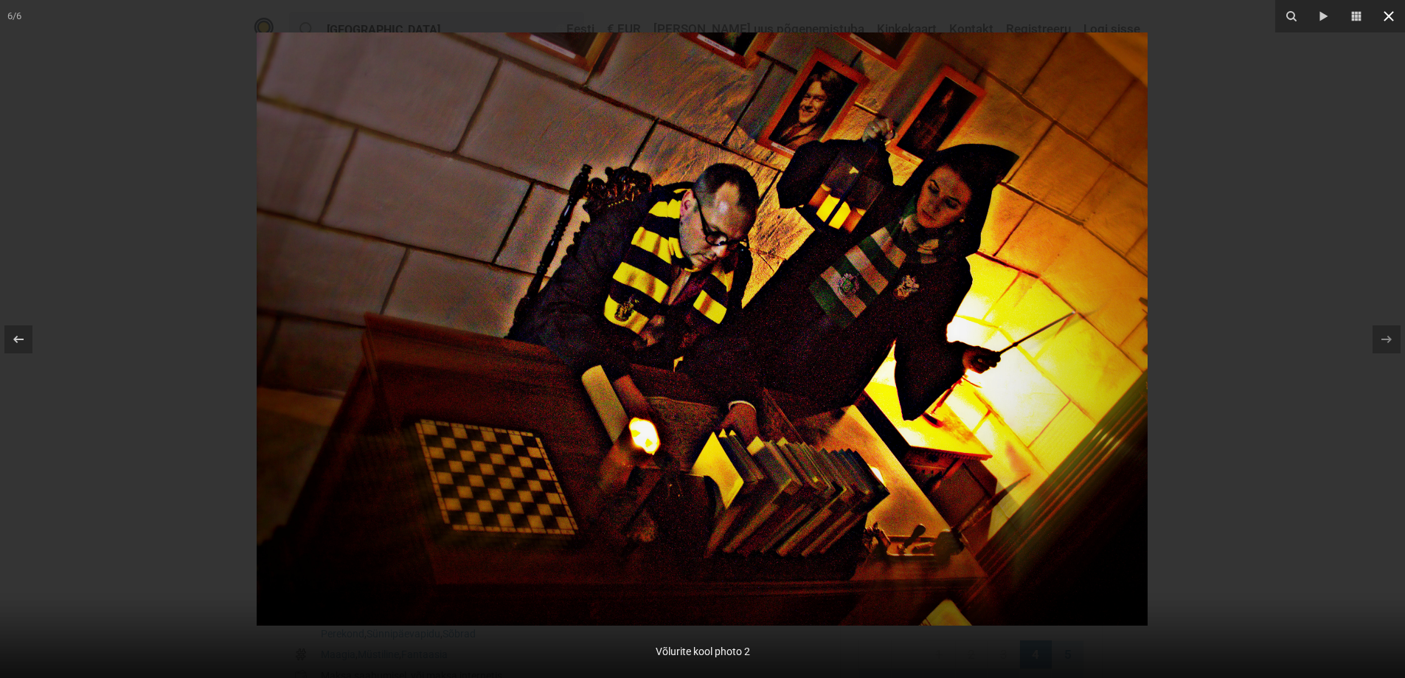
click at [1392, 23] on icon at bounding box center [1389, 16] width 18 height 18
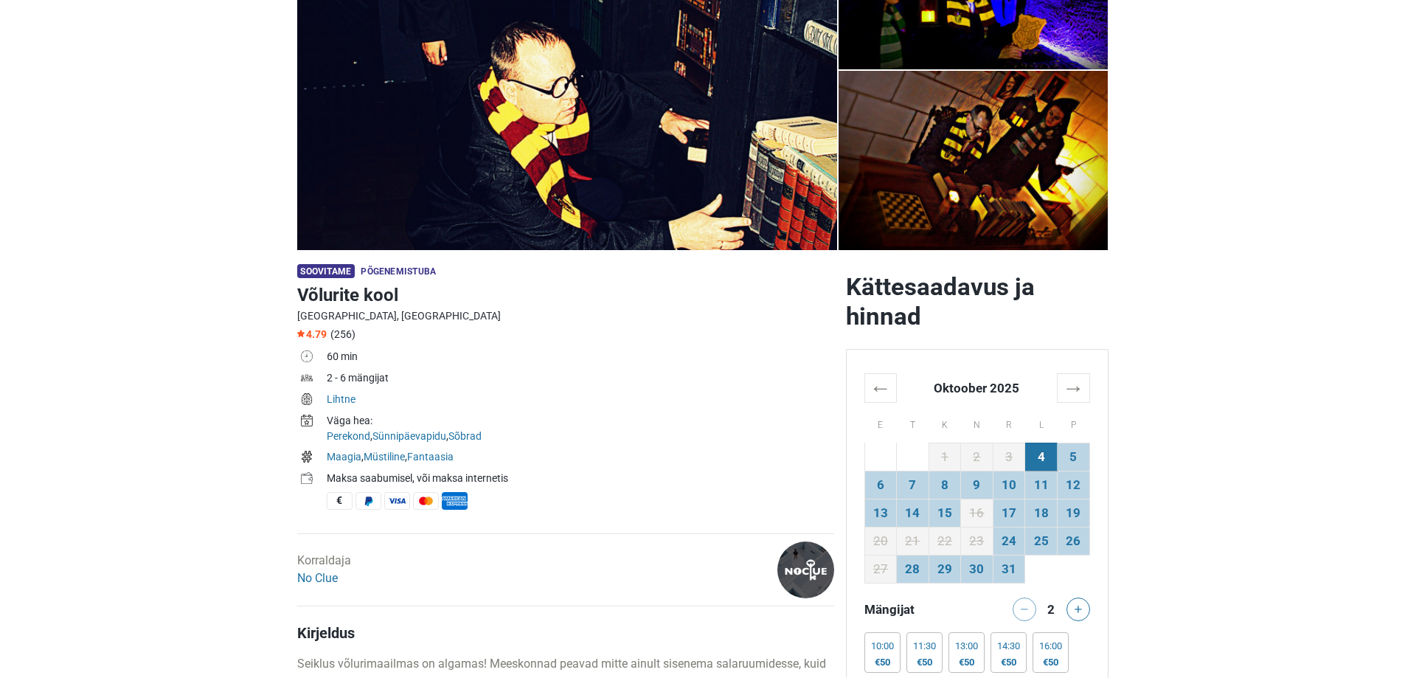
scroll to position [369, 0]
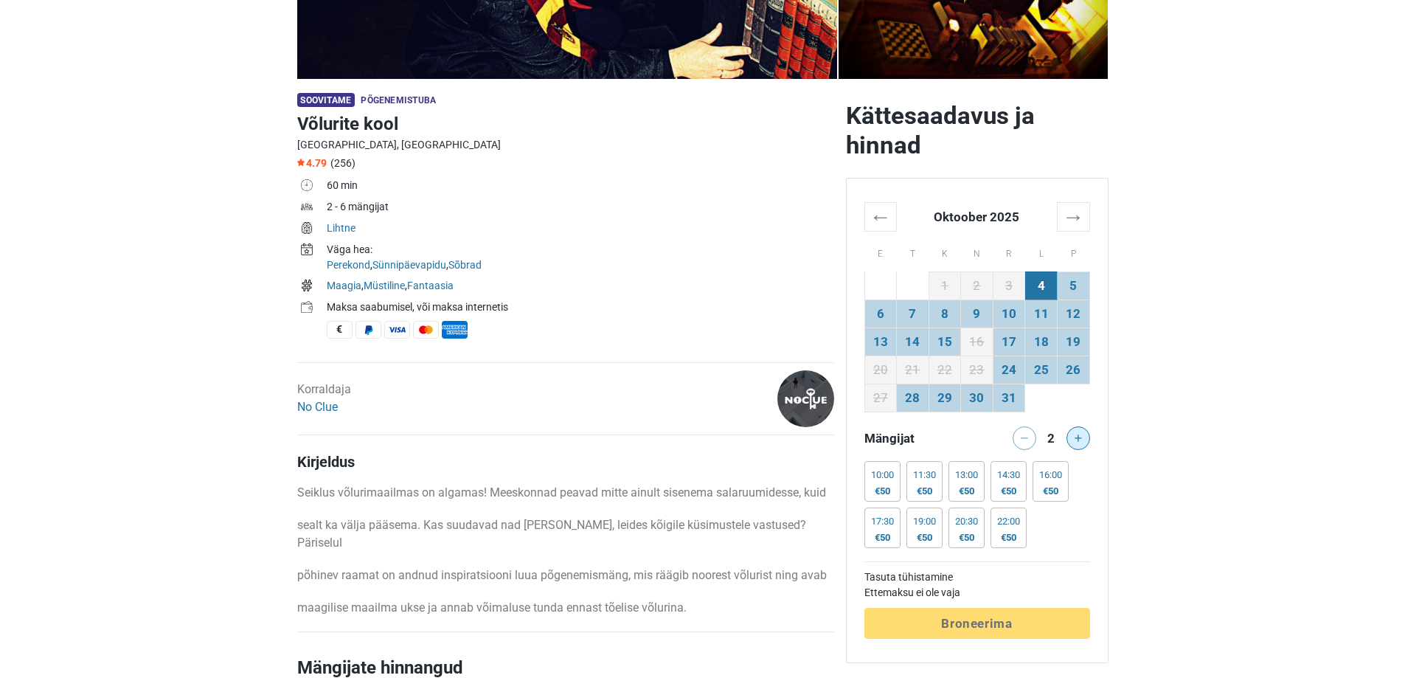
click at [1079, 429] on button at bounding box center [1079, 438] width 24 height 24
click at [1079, 430] on button at bounding box center [1079, 438] width 24 height 24
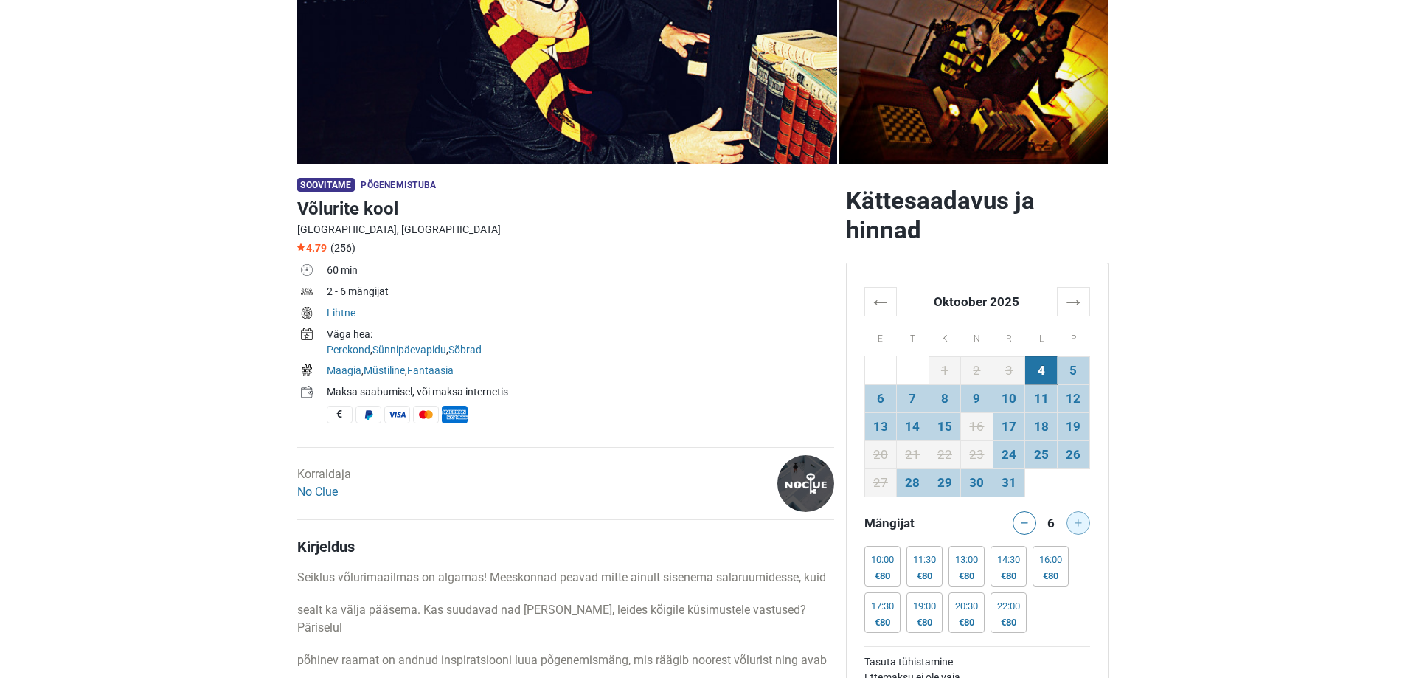
scroll to position [148, 0]
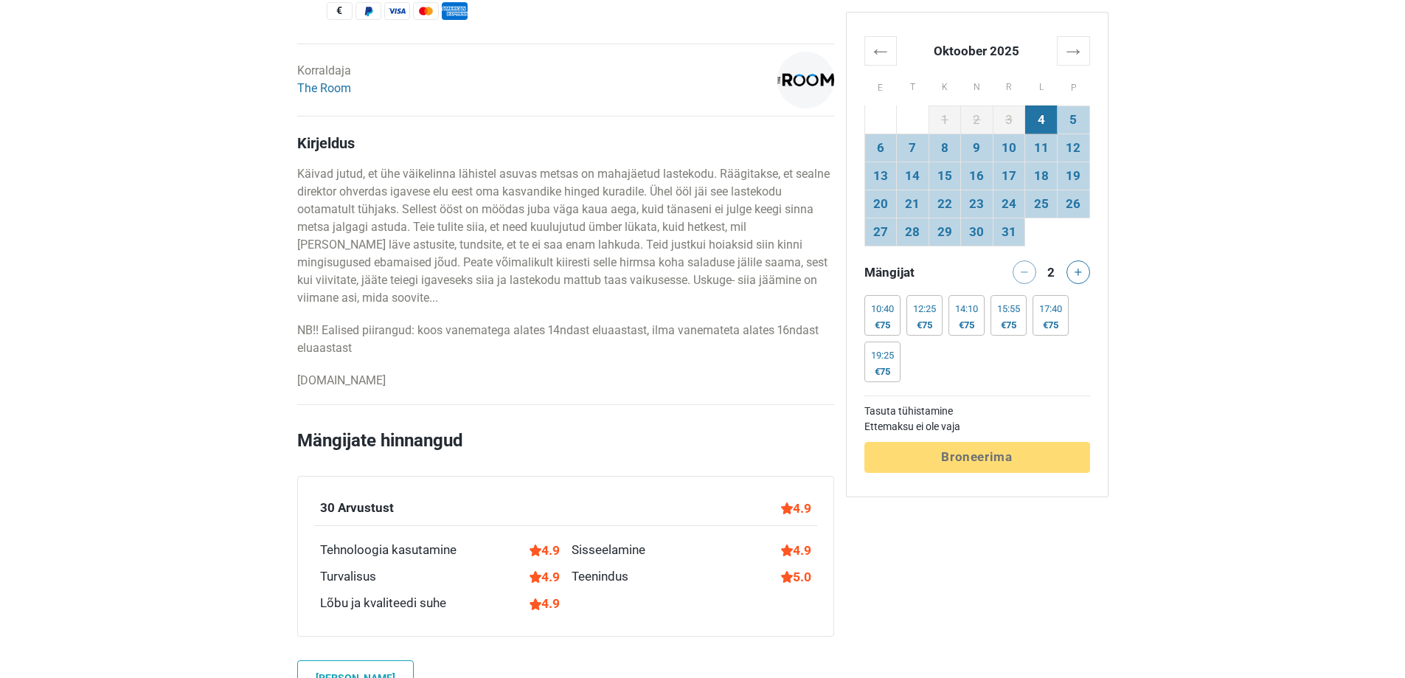
scroll to position [516, 0]
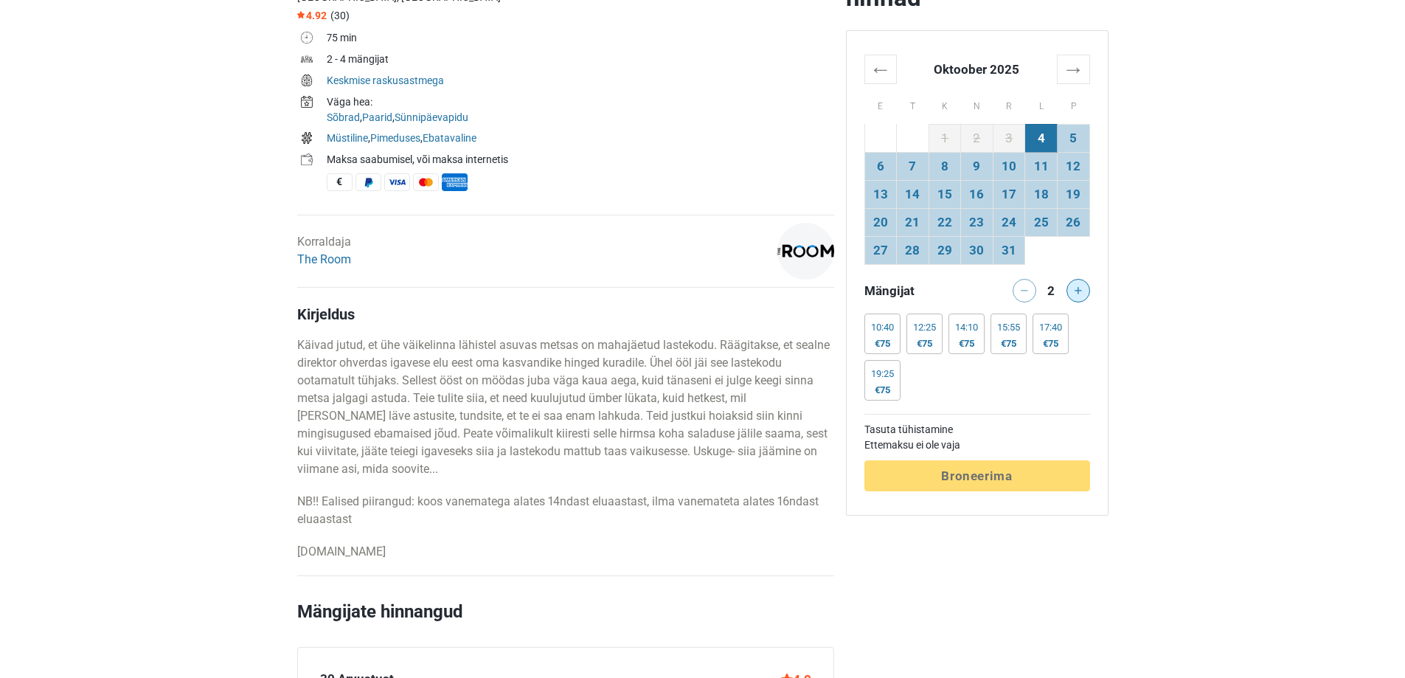
click at [1083, 287] on button at bounding box center [1079, 291] width 24 height 24
click at [1083, 287] on div at bounding box center [1081, 291] width 30 height 24
click at [1068, 294] on div at bounding box center [1081, 291] width 30 height 24
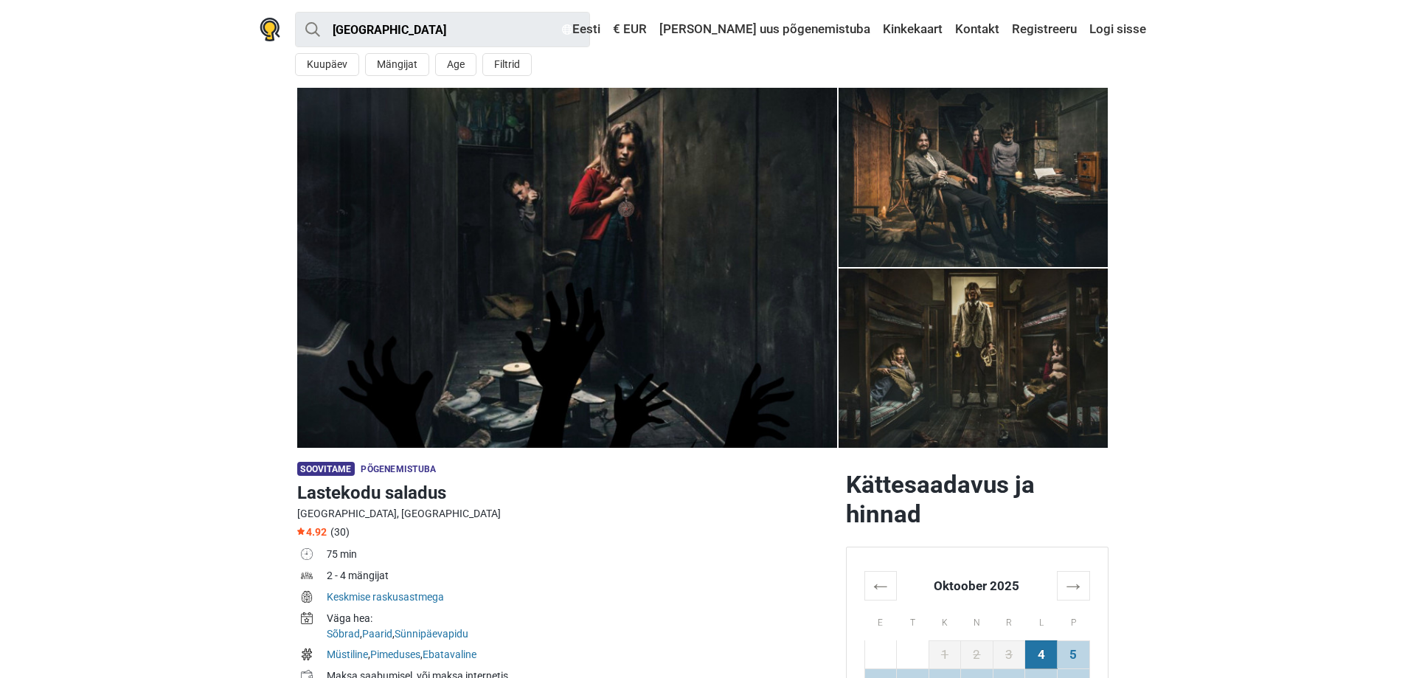
scroll to position [148, 0]
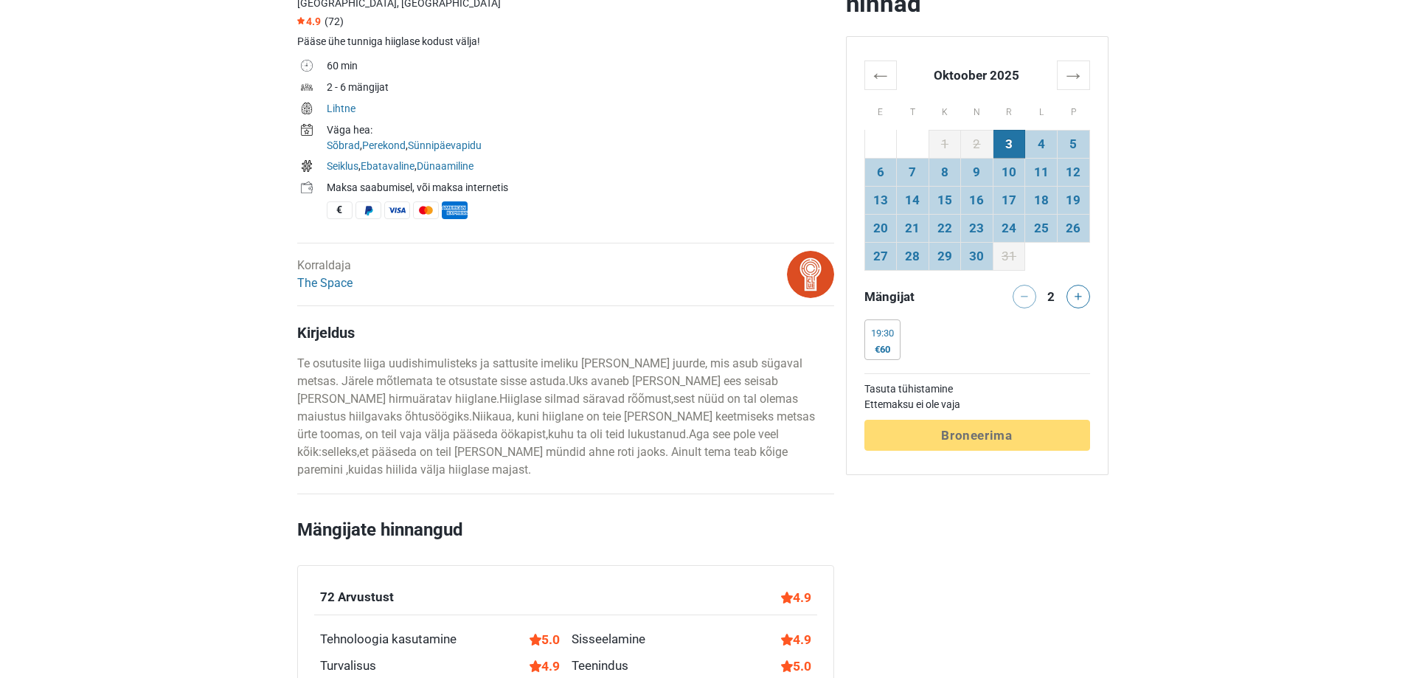
scroll to position [516, 0]
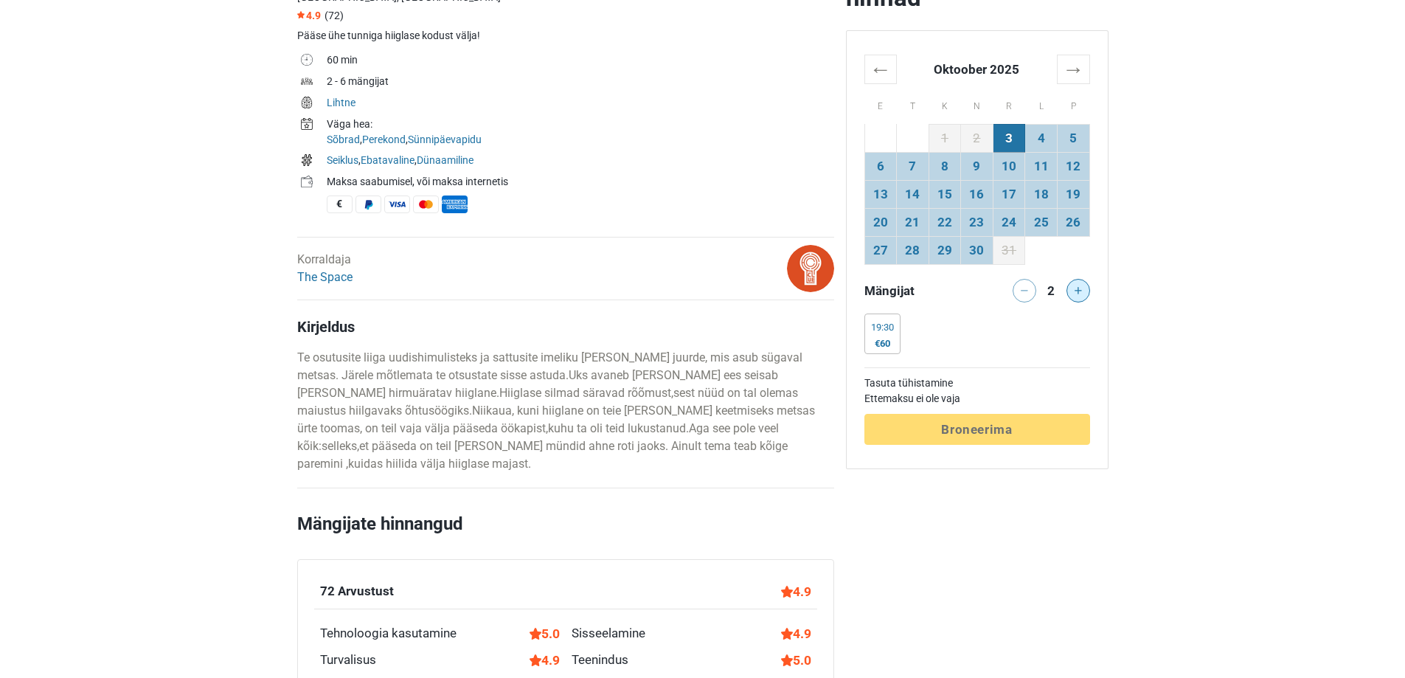
click at [1078, 291] on icon at bounding box center [1078, 290] width 7 height 7
click at [1002, 134] on td "3" at bounding box center [1009, 138] width 32 height 28
click at [892, 337] on div "19:30 €90" at bounding box center [882, 333] width 36 height 41
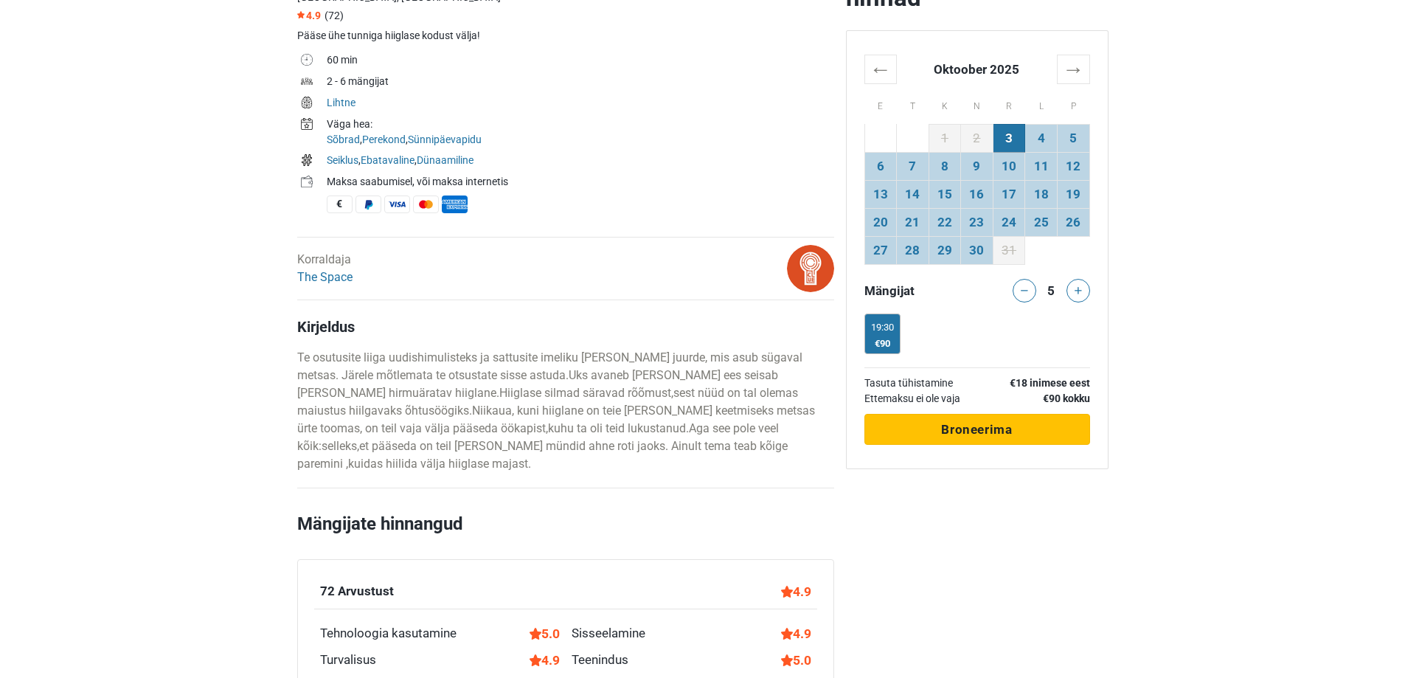
click at [980, 427] on span "Broneerima" at bounding box center [976, 429] width 71 height 15
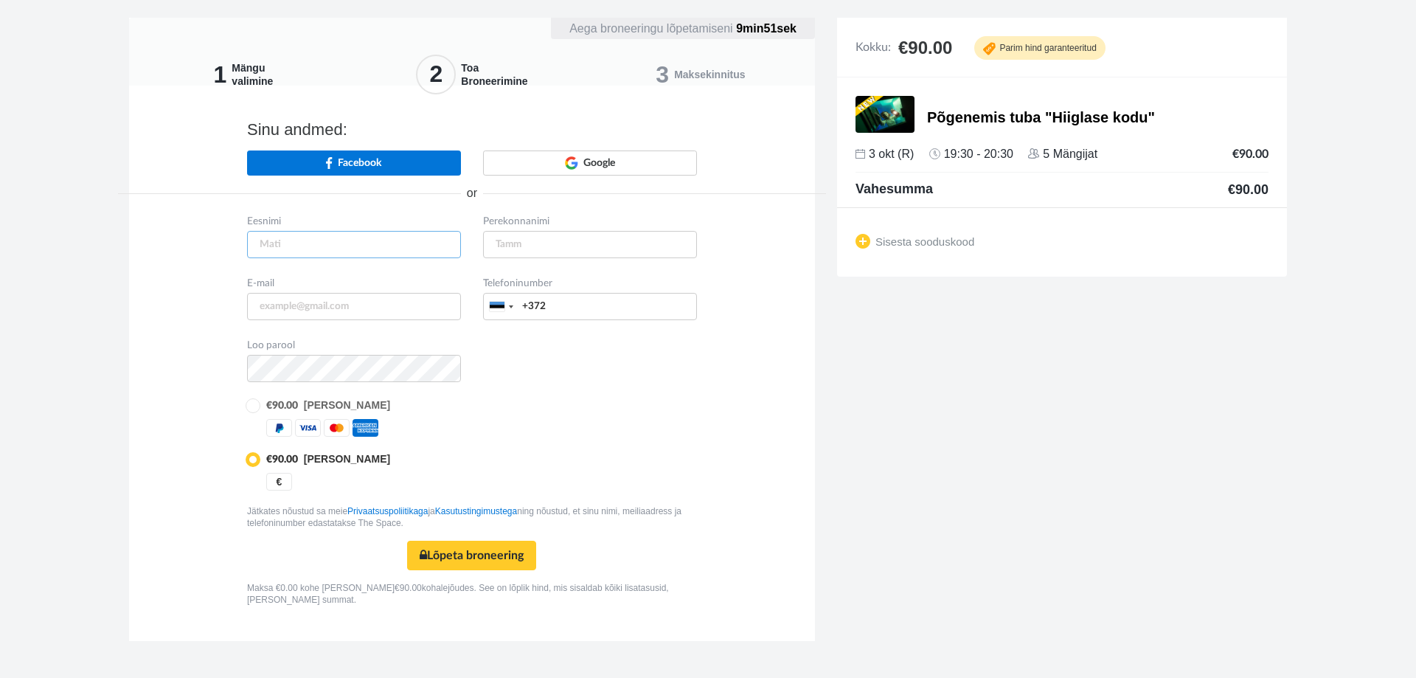
click at [347, 238] on input "text" at bounding box center [354, 244] width 214 height 27
click at [285, 480] on div "€" at bounding box center [279, 482] width 26 height 18
click at [308, 243] on input "text" at bounding box center [354, 244] width 214 height 27
type input "Martin"
type input "Saar"
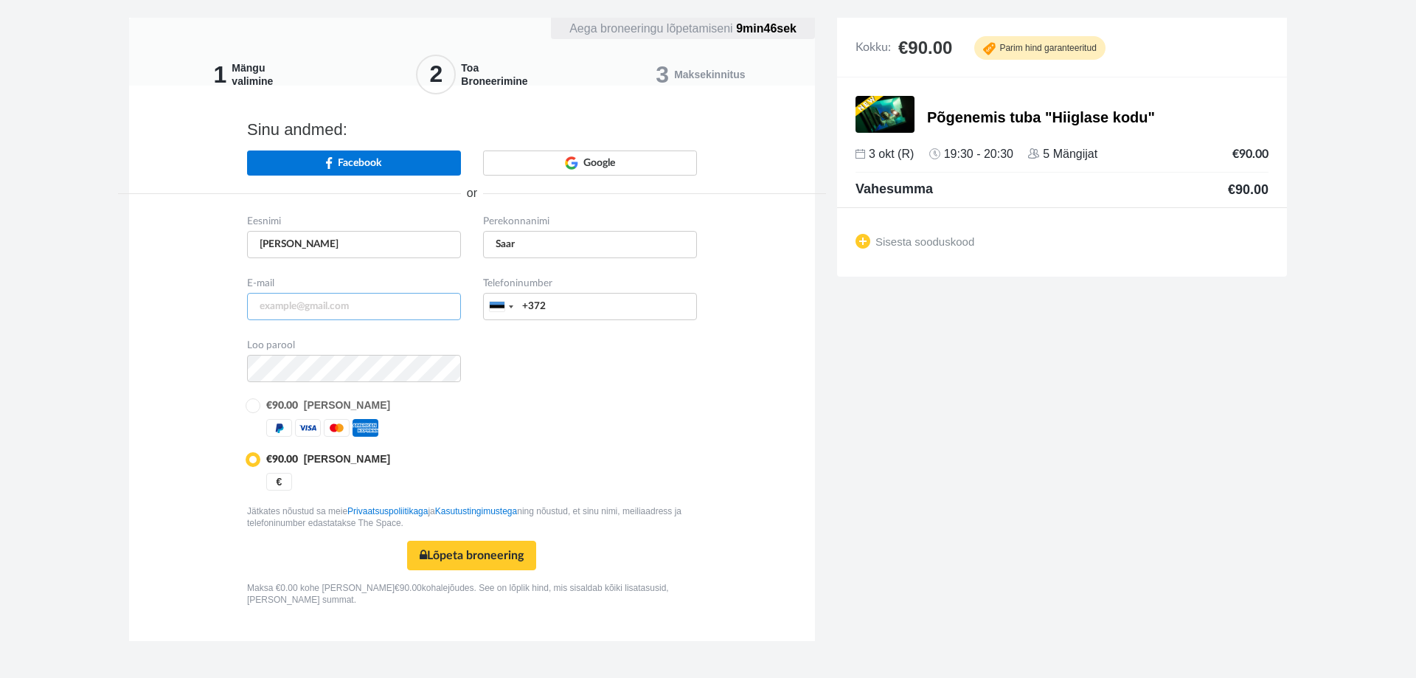
type input "eimaise@gmail.com"
type input "56950401"
click at [823, 457] on div "Eesnimi Martin Perekonnanimi Saar E-mail +1 +44" at bounding box center [472, 409] width 708 height 395
click at [510, 554] on button "Lõpeta broneering Turvaline makse" at bounding box center [471, 556] width 129 height 30
click at [474, 557] on button "Lõpeta broneering Turvaline makse" at bounding box center [471, 556] width 129 height 30
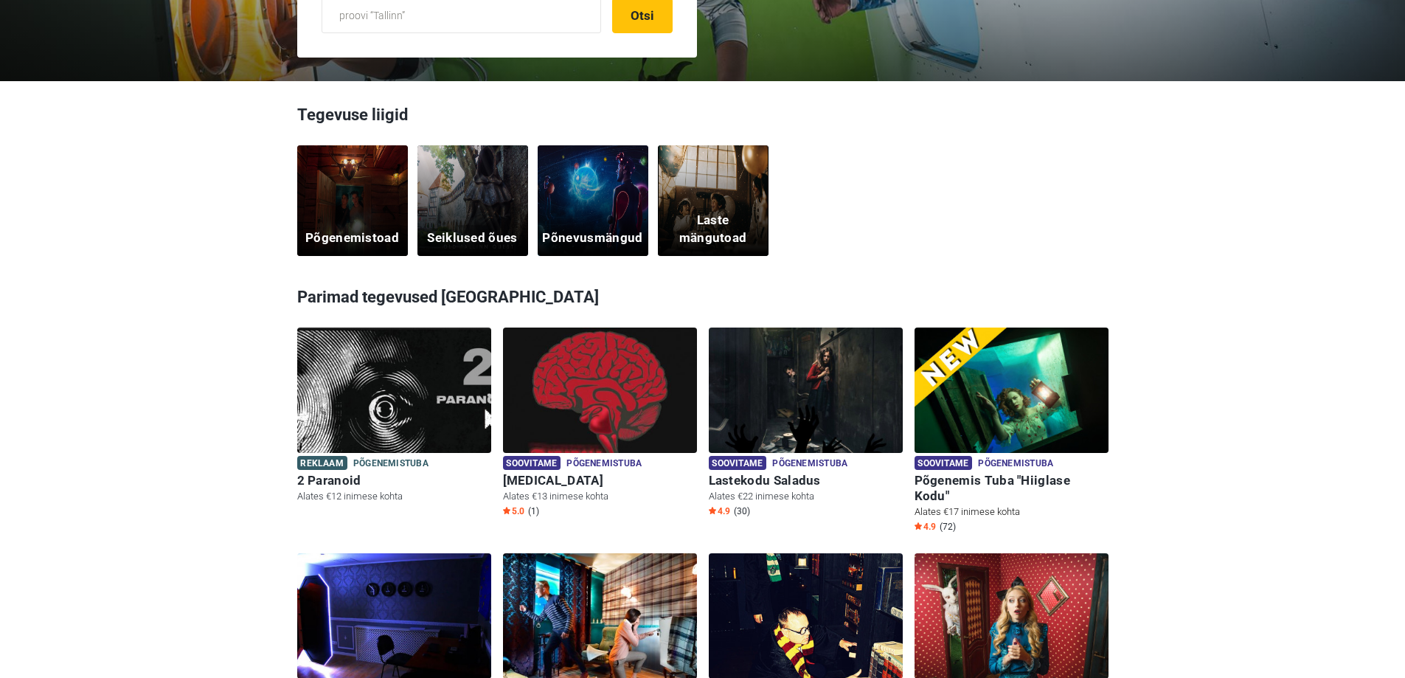
scroll to position [369, 0]
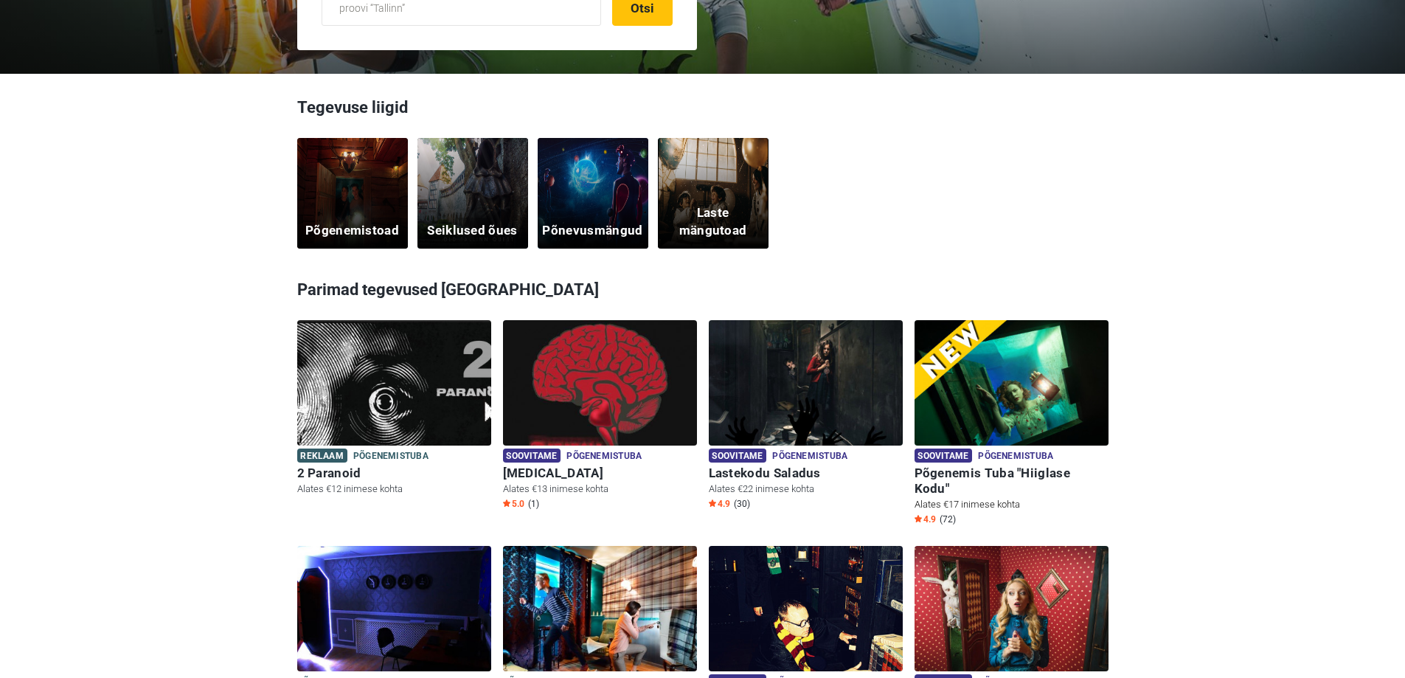
click at [996, 403] on img at bounding box center [1012, 392] width 194 height 144
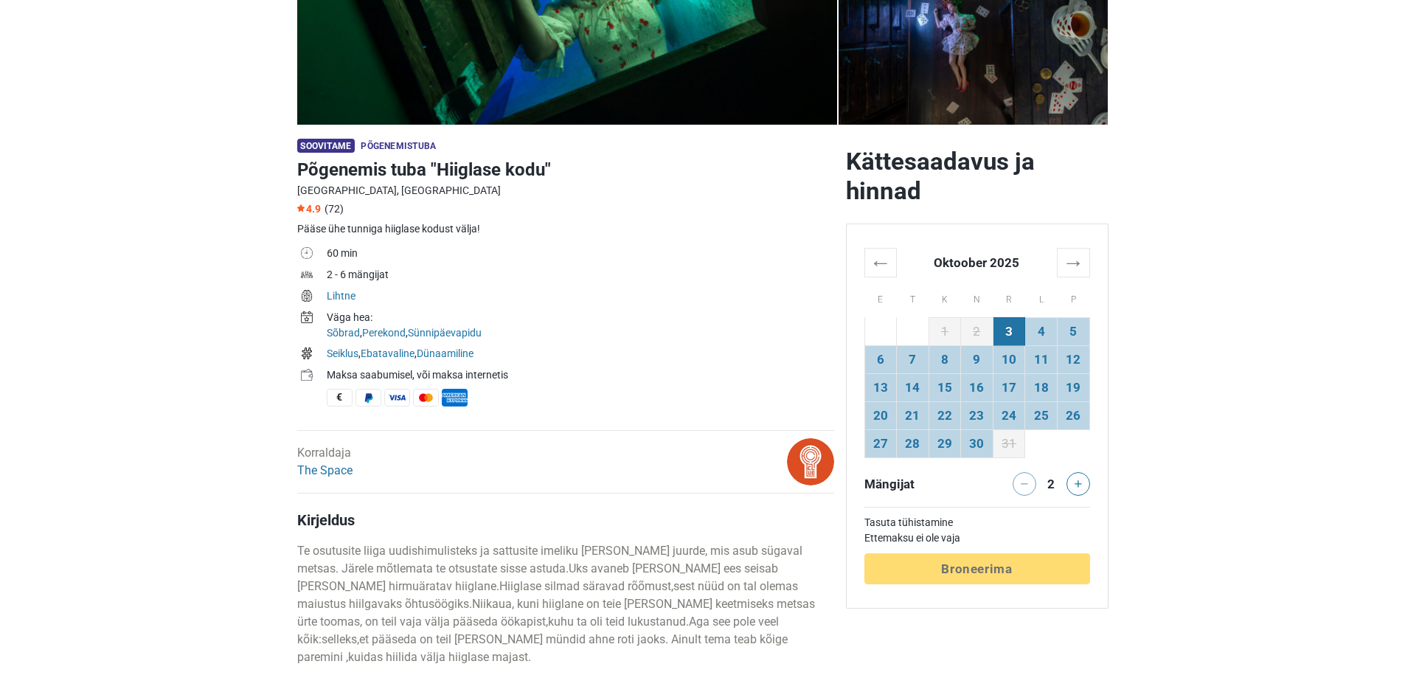
scroll to position [443, 0]
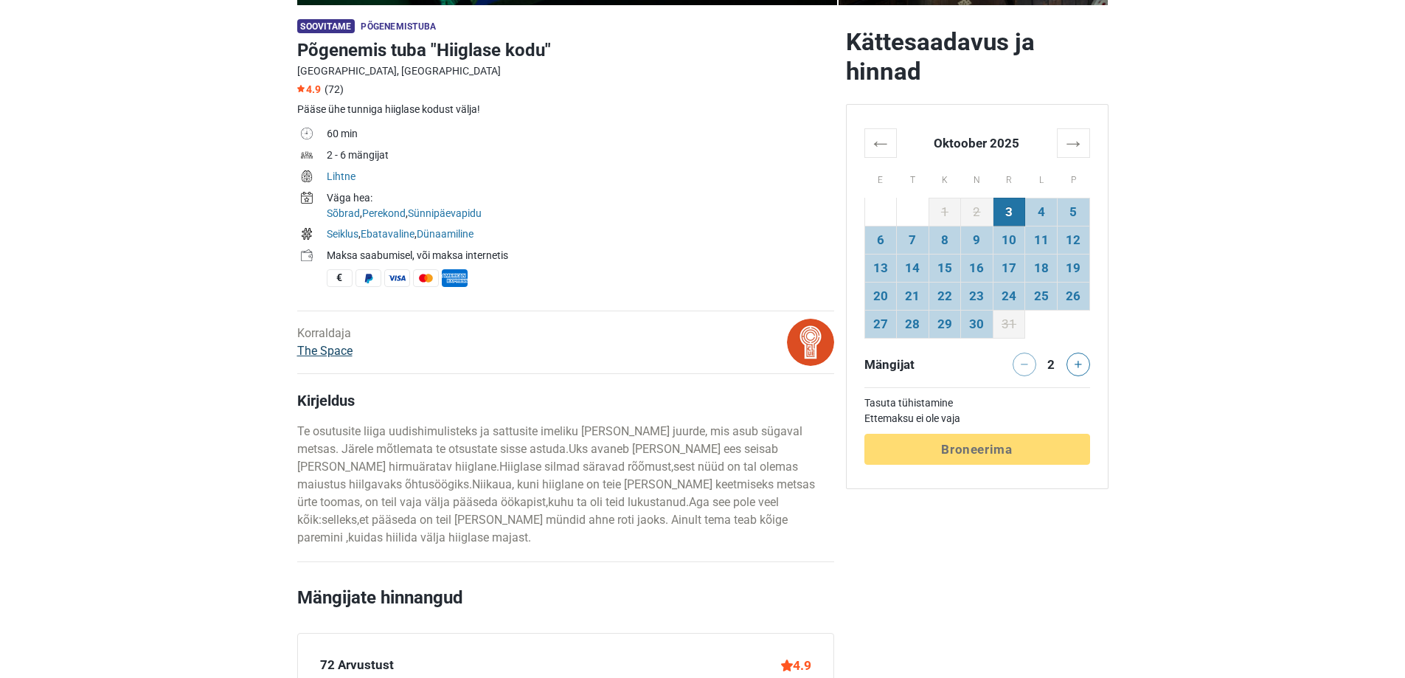
click at [323, 352] on link "The Space" at bounding box center [324, 351] width 55 height 14
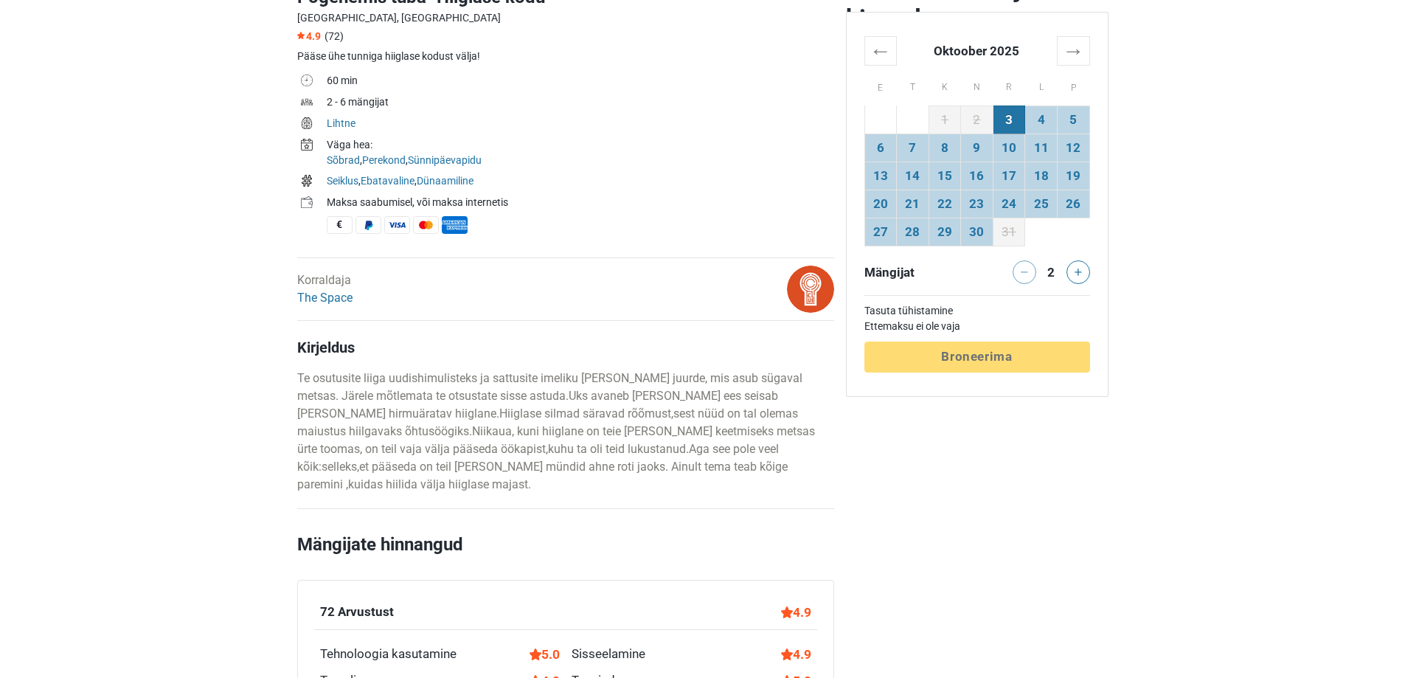
scroll to position [811, 0]
